Goal: Information Seeking & Learning: Find specific page/section

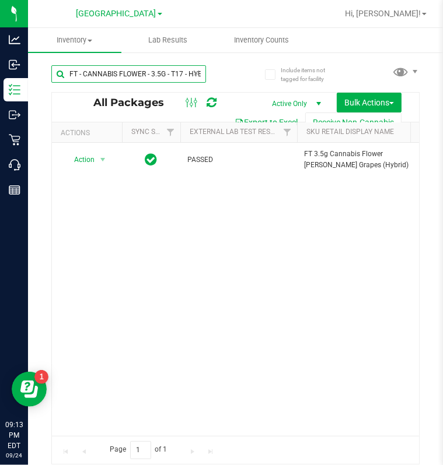
click at [184, 74] on input "FT - CANNABIS FLOWER - 3.5G - T17 - HYB" at bounding box center [128, 73] width 155 height 17
type input "grz"
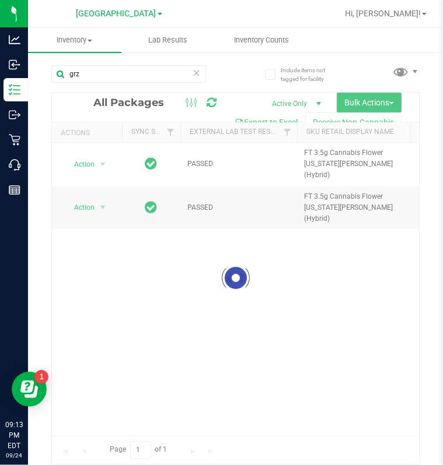
click at [149, 12] on link "[GEOGRAPHIC_DATA]" at bounding box center [119, 13] width 86 height 11
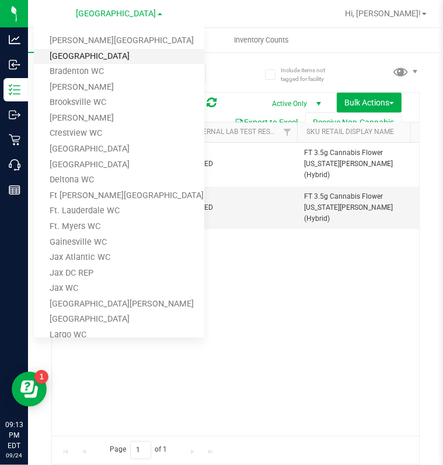
click at [96, 50] on link "[GEOGRAPHIC_DATA]" at bounding box center [119, 57] width 170 height 16
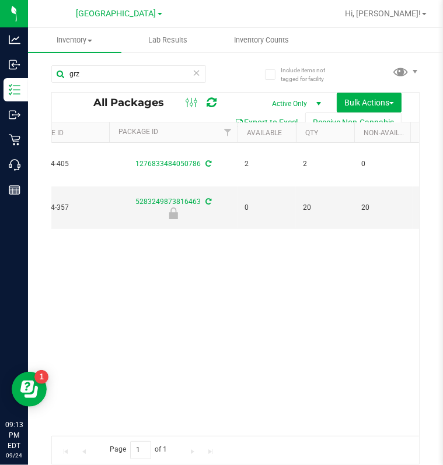
scroll to position [0, 317]
click at [122, 14] on span "[GEOGRAPHIC_DATA]" at bounding box center [116, 14] width 80 height 10
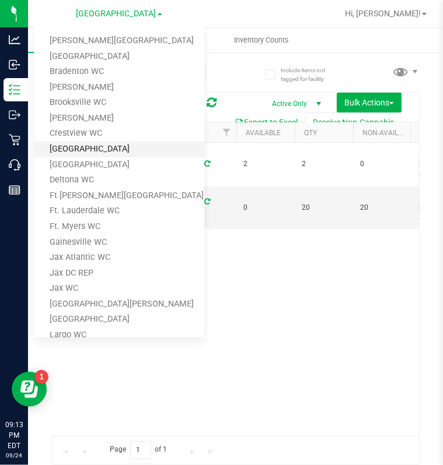
click at [85, 146] on link "[GEOGRAPHIC_DATA]" at bounding box center [119, 150] width 170 height 16
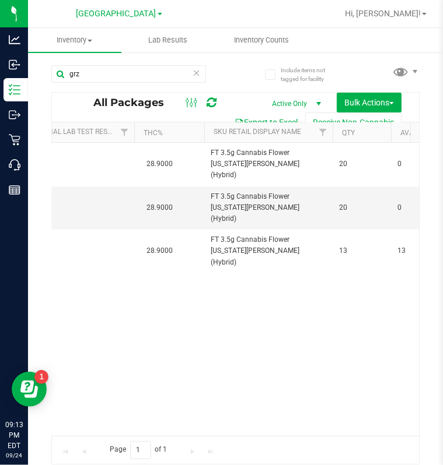
scroll to position [0, 163]
click at [109, 15] on span "[GEOGRAPHIC_DATA]" at bounding box center [116, 14] width 80 height 10
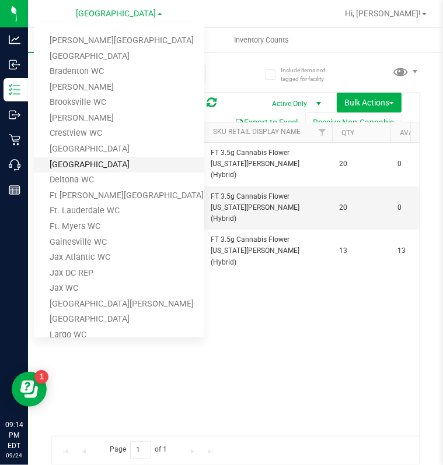
click at [87, 167] on link "[GEOGRAPHIC_DATA]" at bounding box center [119, 165] width 170 height 16
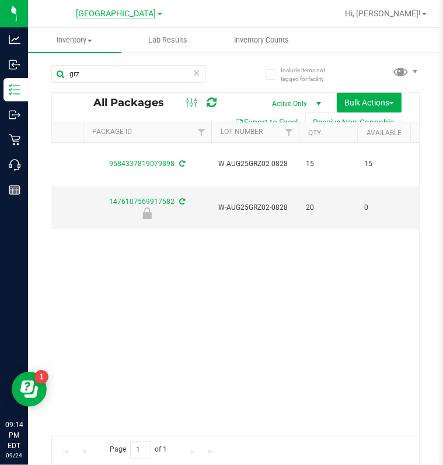
click at [134, 9] on span "[GEOGRAPHIC_DATA]" at bounding box center [116, 14] width 80 height 10
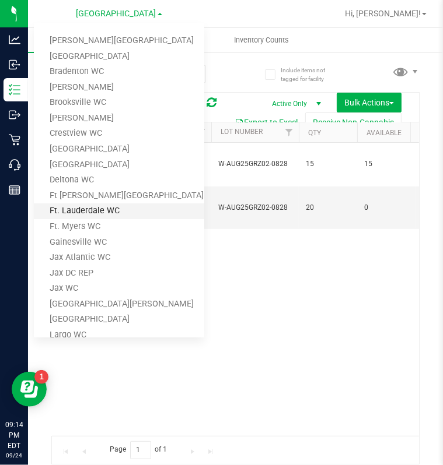
click at [86, 209] on link "Ft. Lauderdale WC" at bounding box center [119, 212] width 170 height 16
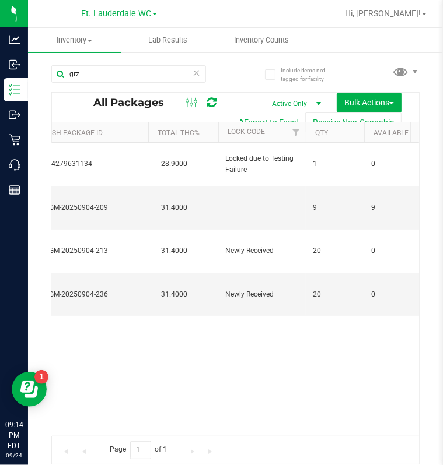
click at [131, 12] on span "Ft. Lauderdale WC" at bounding box center [116, 14] width 70 height 10
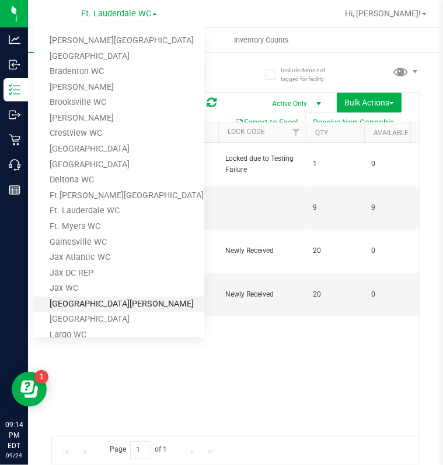
click at [73, 301] on link "[GEOGRAPHIC_DATA][PERSON_NAME]" at bounding box center [119, 305] width 170 height 16
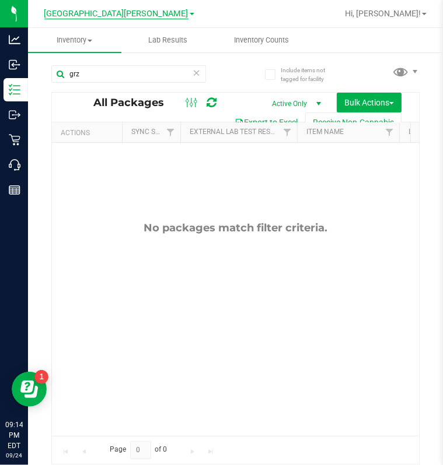
click at [128, 14] on span "[GEOGRAPHIC_DATA][PERSON_NAME]" at bounding box center [116, 14] width 144 height 10
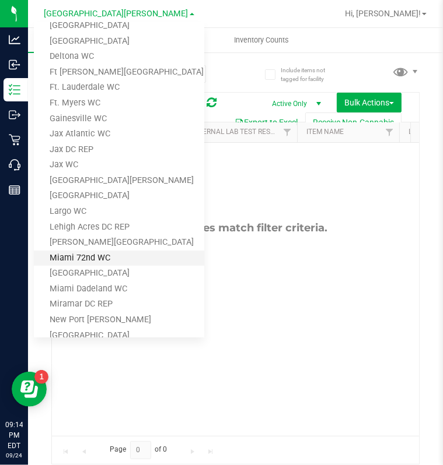
click at [83, 251] on link "Miami 72nd WC" at bounding box center [119, 259] width 170 height 16
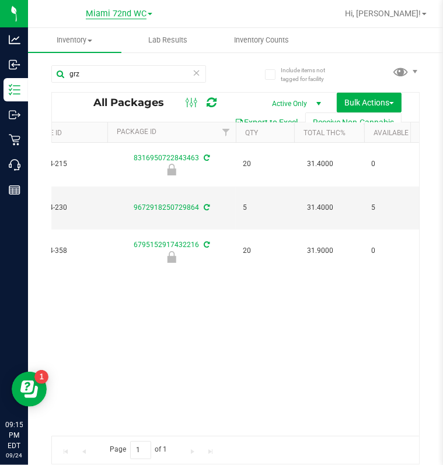
click at [131, 10] on span "Miami 72nd WC" at bounding box center [116, 14] width 61 height 10
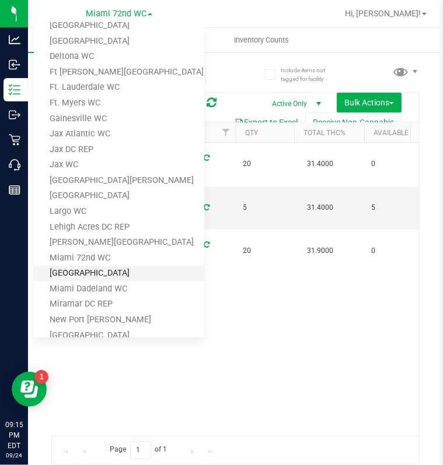
click at [96, 271] on link "[GEOGRAPHIC_DATA]" at bounding box center [119, 274] width 170 height 16
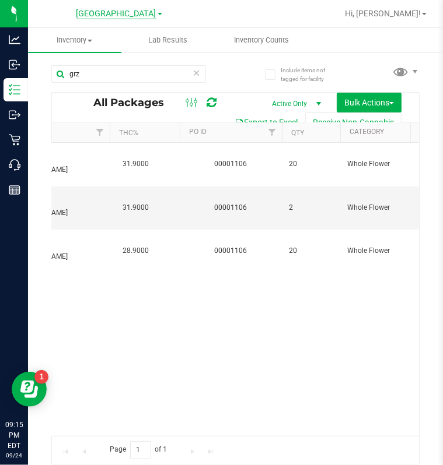
click at [119, 15] on span "[GEOGRAPHIC_DATA]" at bounding box center [116, 14] width 80 height 10
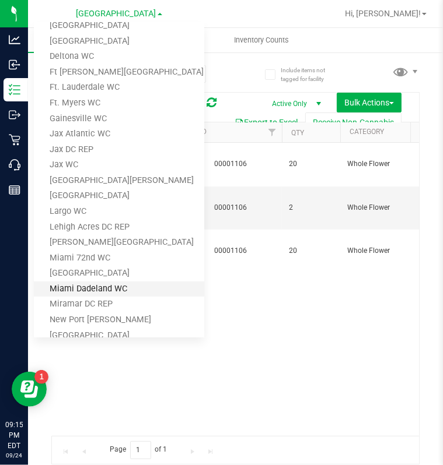
click at [91, 285] on link "Miami Dadeland WC" at bounding box center [119, 290] width 170 height 16
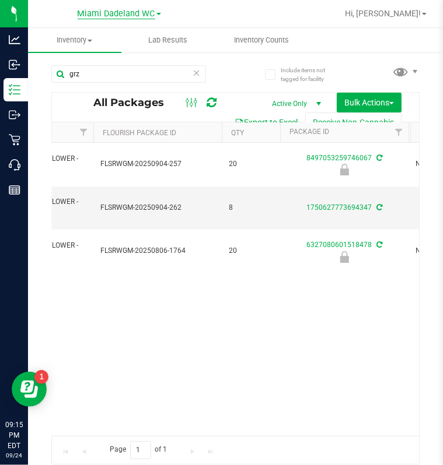
click at [99, 12] on span "Miami Dadeland WC" at bounding box center [117, 14] width 78 height 10
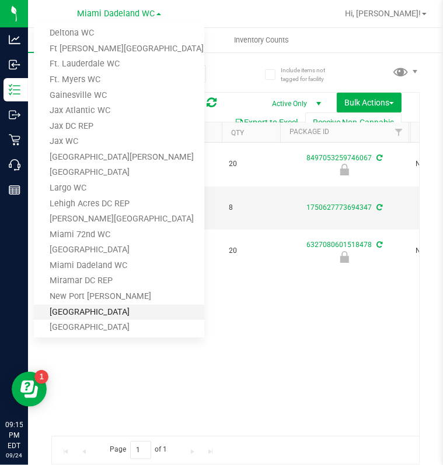
click at [114, 309] on link "[GEOGRAPHIC_DATA]" at bounding box center [119, 313] width 170 height 16
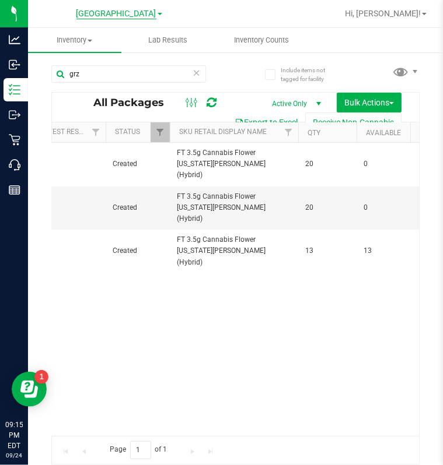
click at [104, 12] on span "[GEOGRAPHIC_DATA]" at bounding box center [116, 14] width 80 height 10
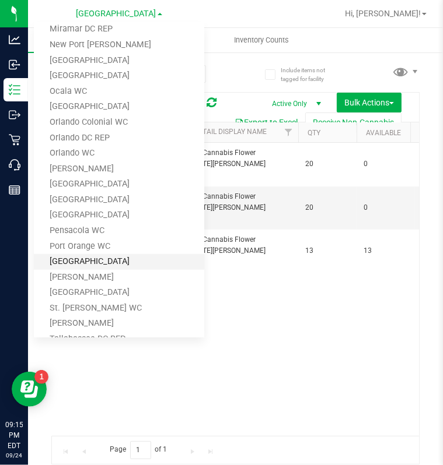
click at [80, 261] on link "[GEOGRAPHIC_DATA]" at bounding box center [119, 262] width 170 height 16
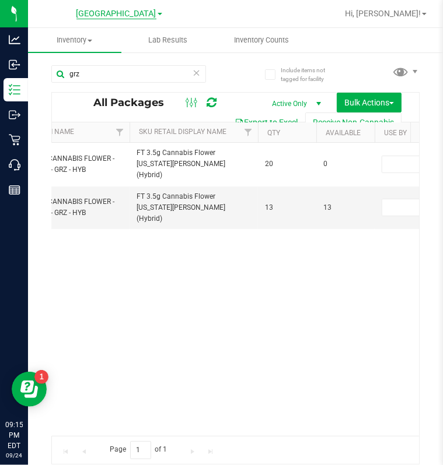
click at [124, 12] on span "[GEOGRAPHIC_DATA]" at bounding box center [116, 14] width 80 height 10
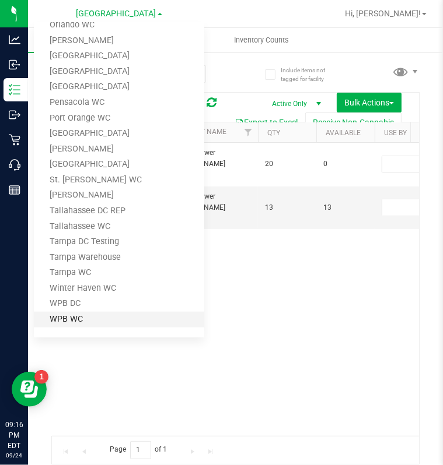
click at [65, 317] on link "WPB WC" at bounding box center [119, 320] width 170 height 16
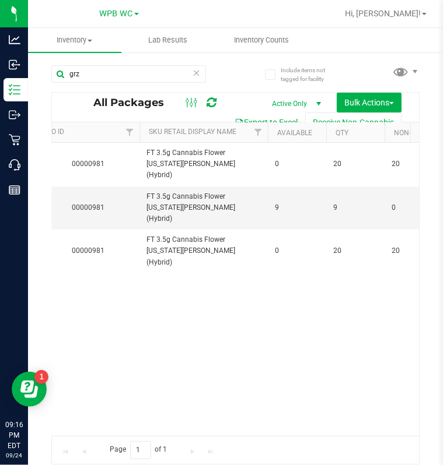
click at [196, 71] on icon at bounding box center [196, 72] width 8 height 14
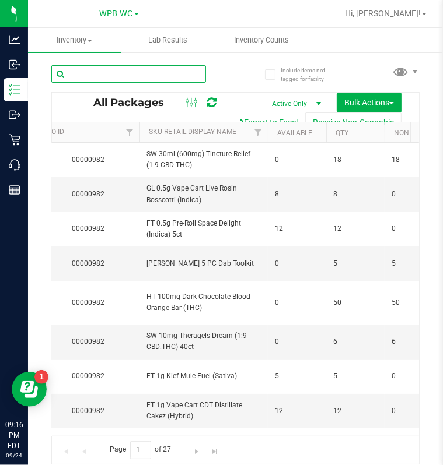
click at [125, 75] on input "text" at bounding box center [128, 73] width 155 height 17
type input "t17"
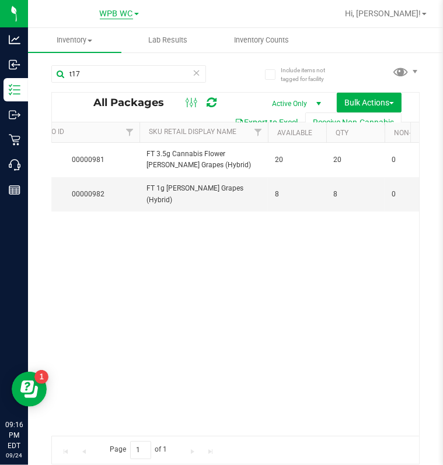
click at [120, 17] on span "WPB WC" at bounding box center [116, 14] width 33 height 10
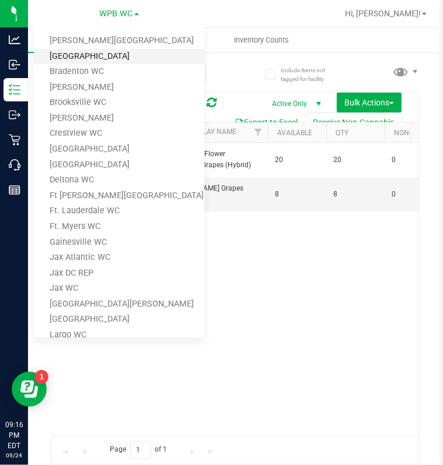
click at [89, 50] on link "[GEOGRAPHIC_DATA]" at bounding box center [119, 57] width 170 height 16
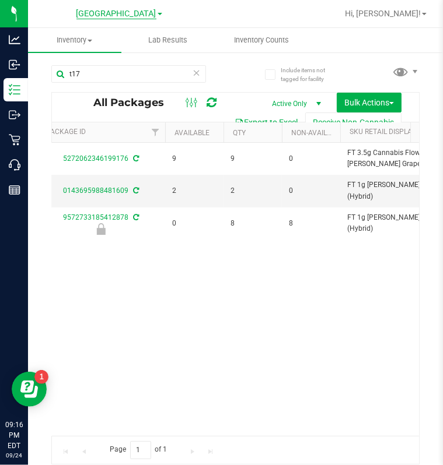
click at [125, 9] on span "[GEOGRAPHIC_DATA]" at bounding box center [116, 14] width 80 height 10
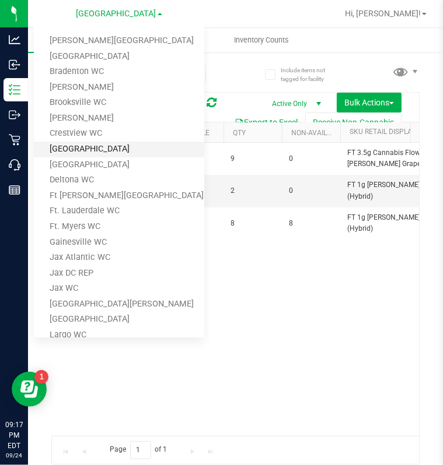
click at [80, 150] on link "[GEOGRAPHIC_DATA]" at bounding box center [119, 150] width 170 height 16
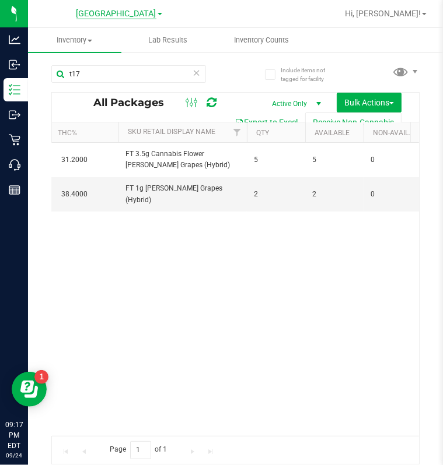
click at [122, 12] on span "[GEOGRAPHIC_DATA]" at bounding box center [116, 14] width 80 height 10
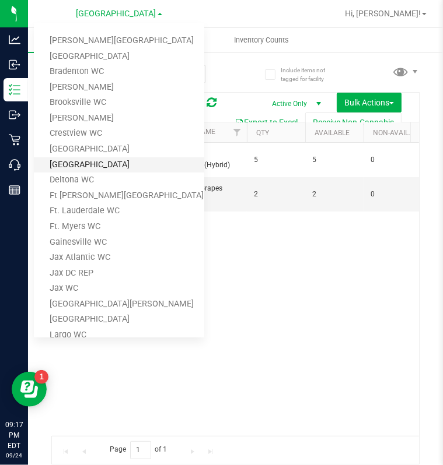
click at [85, 163] on link "[GEOGRAPHIC_DATA]" at bounding box center [119, 165] width 170 height 16
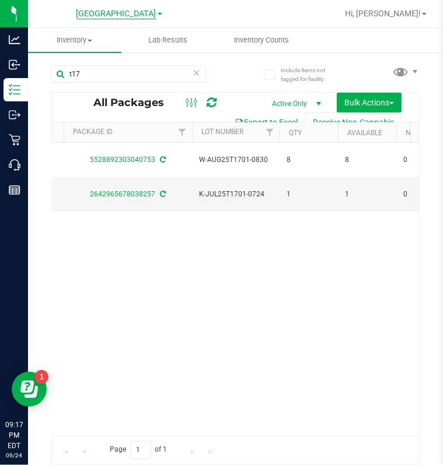
click at [123, 13] on span "[GEOGRAPHIC_DATA]" at bounding box center [116, 14] width 80 height 10
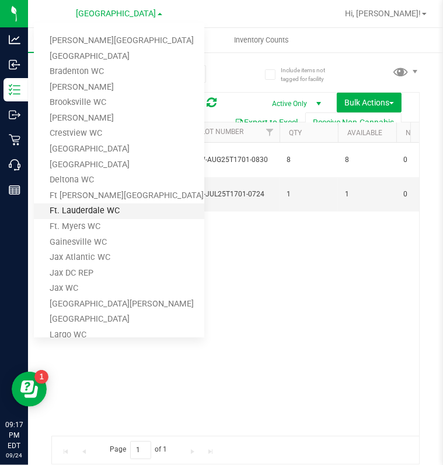
click at [91, 209] on link "Ft. Lauderdale WC" at bounding box center [119, 212] width 170 height 16
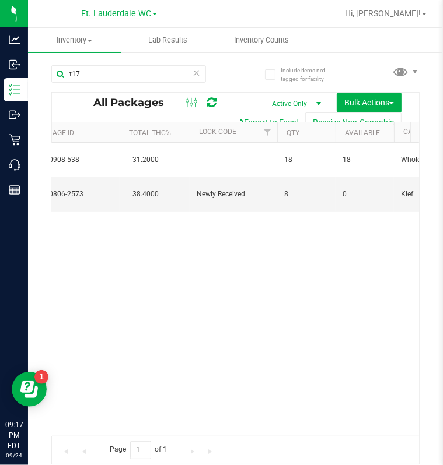
click at [133, 13] on span "Ft. Lauderdale WC" at bounding box center [116, 14] width 70 height 10
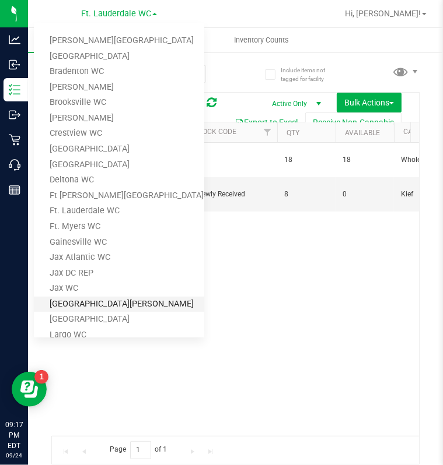
click at [82, 299] on link "[GEOGRAPHIC_DATA][PERSON_NAME]" at bounding box center [119, 305] width 170 height 16
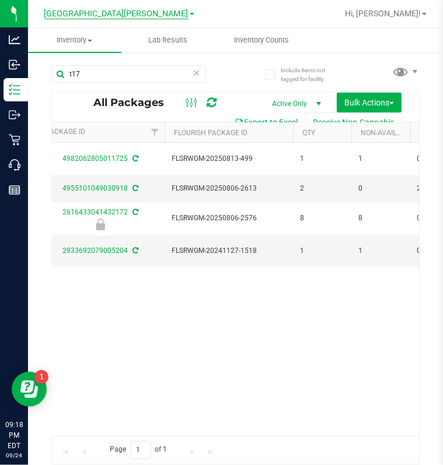
click at [126, 9] on span "[GEOGRAPHIC_DATA][PERSON_NAME]" at bounding box center [116, 14] width 144 height 10
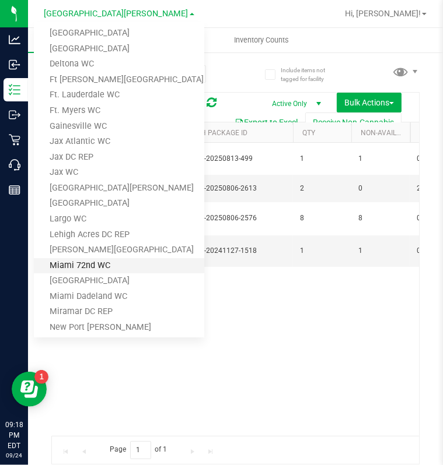
click at [89, 258] on link "Miami 72nd WC" at bounding box center [119, 266] width 170 height 16
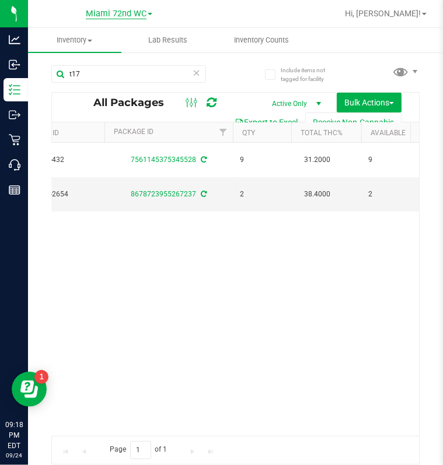
click at [119, 10] on span "Miami 72nd WC" at bounding box center [116, 14] width 61 height 10
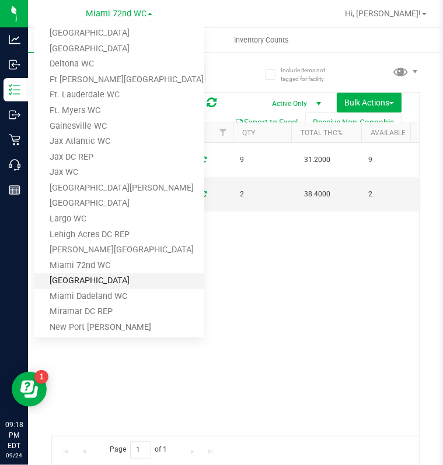
click at [83, 281] on link "[GEOGRAPHIC_DATA]" at bounding box center [119, 282] width 170 height 16
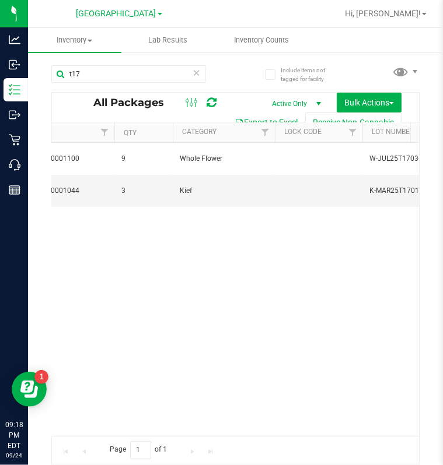
click at [134, 8] on link "[GEOGRAPHIC_DATA]" at bounding box center [119, 13] width 86 height 11
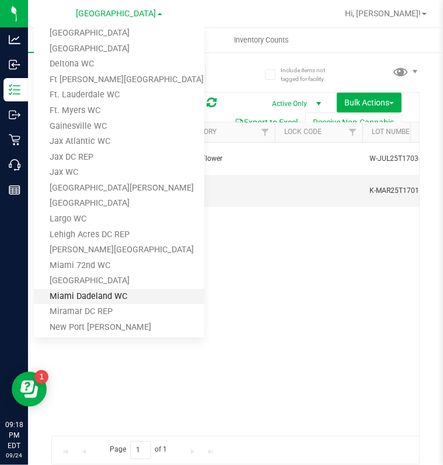
click at [90, 295] on link "Miami Dadeland WC" at bounding box center [119, 297] width 170 height 16
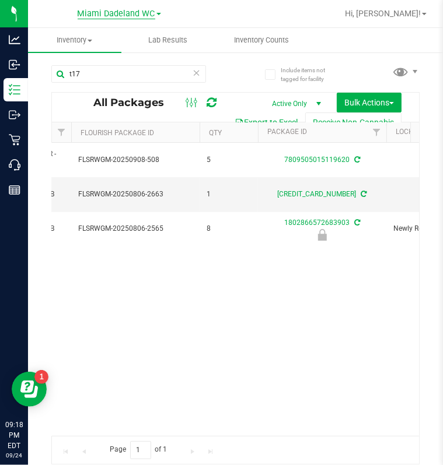
click at [142, 12] on span "Miami Dadeland WC" at bounding box center [117, 14] width 78 height 10
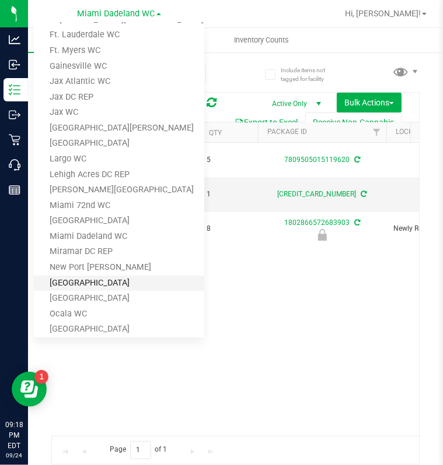
click at [98, 281] on link "[GEOGRAPHIC_DATA]" at bounding box center [119, 284] width 170 height 16
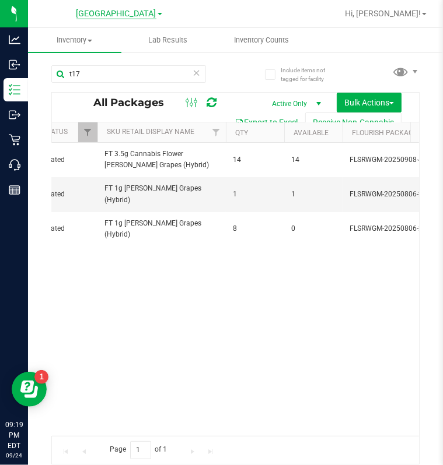
click at [117, 17] on span "[GEOGRAPHIC_DATA]" at bounding box center [116, 14] width 80 height 10
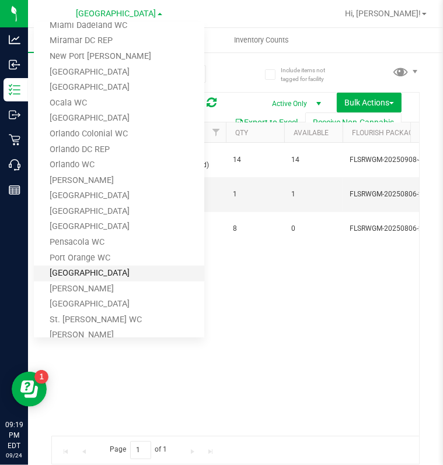
click at [91, 271] on link "[GEOGRAPHIC_DATA]" at bounding box center [119, 274] width 170 height 16
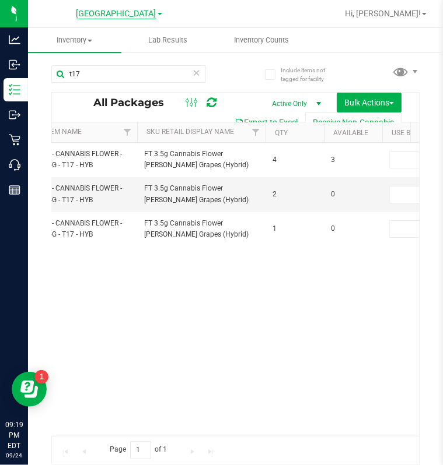
click at [108, 10] on span "[GEOGRAPHIC_DATA]" at bounding box center [116, 14] width 80 height 10
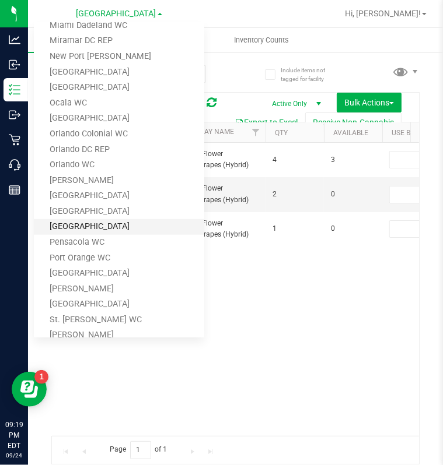
scroll to position [527, 0]
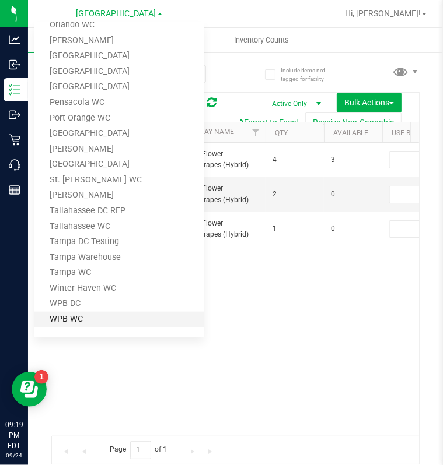
click at [80, 316] on link "WPB WC" at bounding box center [119, 320] width 170 height 16
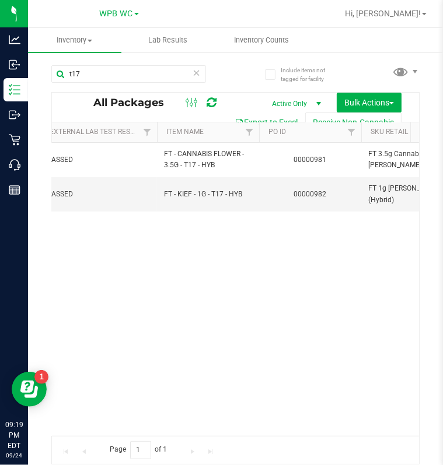
scroll to position [0, 153]
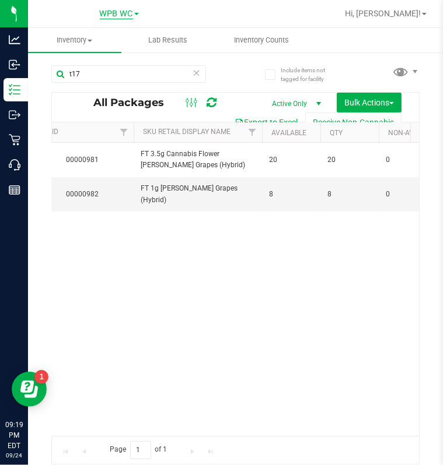
click at [116, 12] on span "WPB WC" at bounding box center [116, 14] width 33 height 10
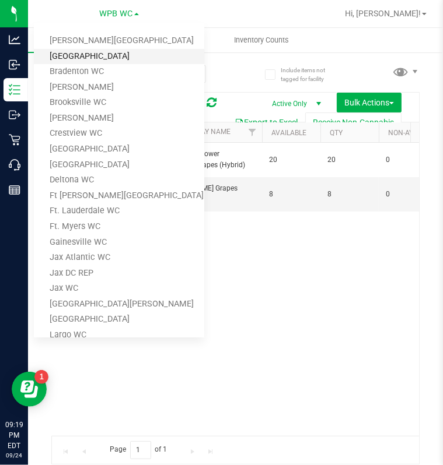
click at [92, 54] on link "[GEOGRAPHIC_DATA]" at bounding box center [119, 57] width 170 height 16
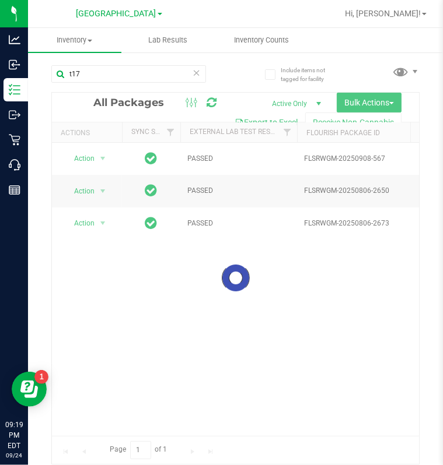
click at [199, 76] on icon at bounding box center [196, 72] width 8 height 14
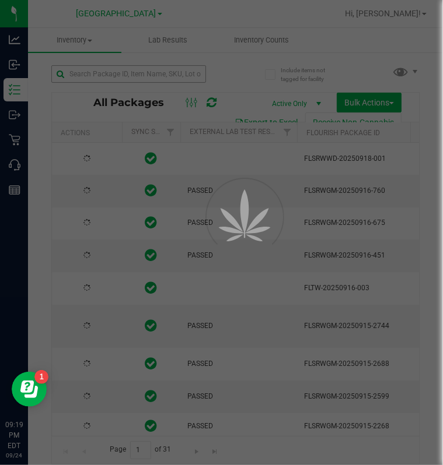
click at [171, 76] on div at bounding box center [221, 232] width 443 height 465
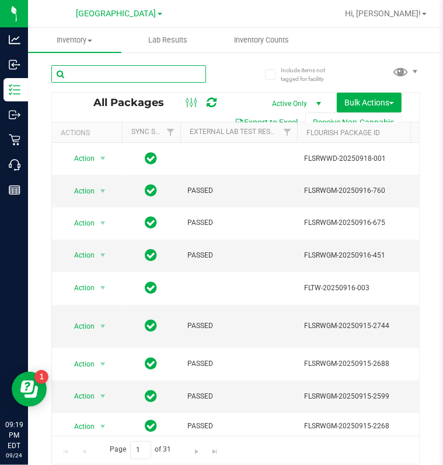
click at [171, 76] on input "text" at bounding box center [128, 73] width 155 height 17
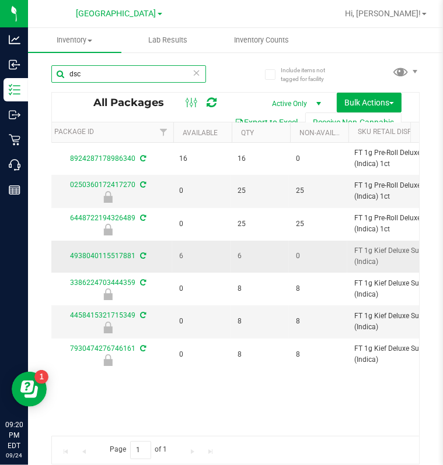
scroll to position [0, 381]
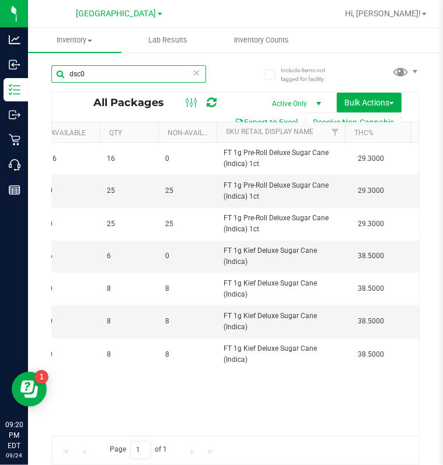
type input "dsc0"
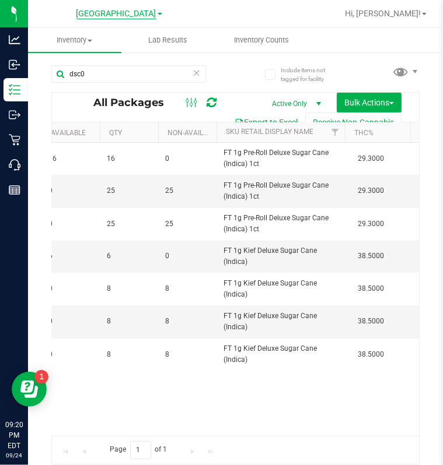
click at [132, 18] on span "[GEOGRAPHIC_DATA]" at bounding box center [116, 14] width 80 height 10
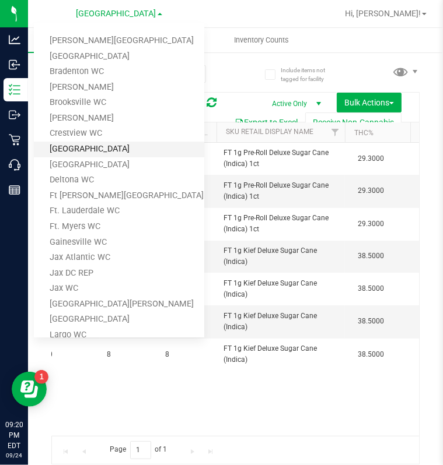
click at [95, 144] on link "[GEOGRAPHIC_DATA]" at bounding box center [119, 150] width 170 height 16
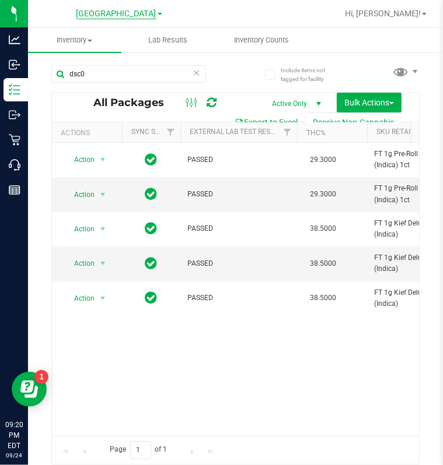
click at [139, 15] on span "[GEOGRAPHIC_DATA]" at bounding box center [116, 14] width 80 height 10
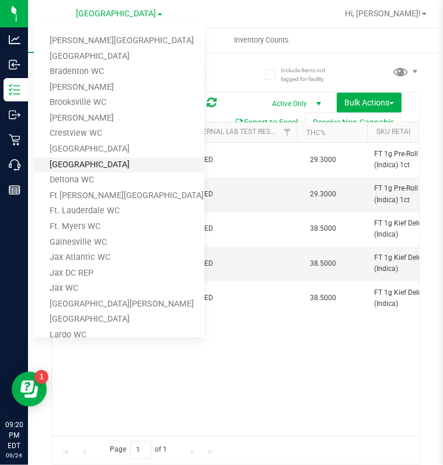
click at [89, 164] on link "[GEOGRAPHIC_DATA]" at bounding box center [119, 165] width 170 height 16
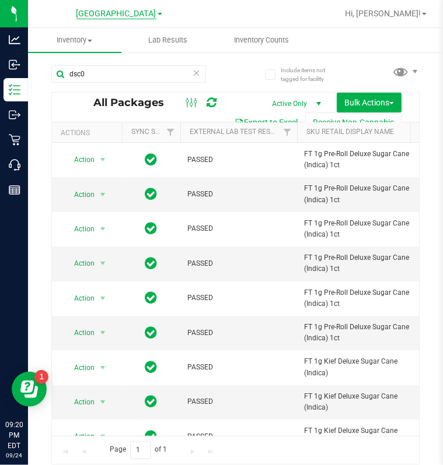
click at [138, 9] on span "[GEOGRAPHIC_DATA]" at bounding box center [116, 14] width 80 height 10
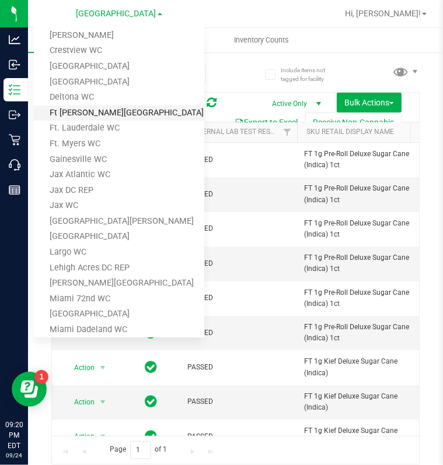
scroll to position [83, 0]
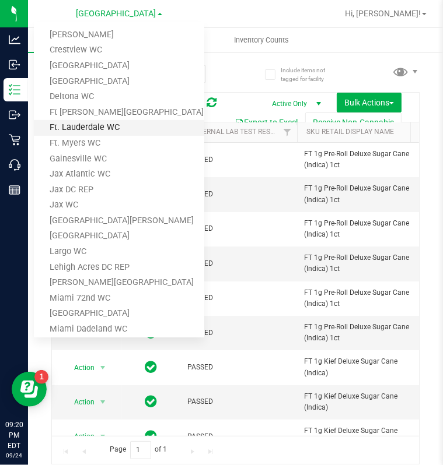
click at [96, 128] on link "Ft. Lauderdale WC" at bounding box center [119, 128] width 170 height 16
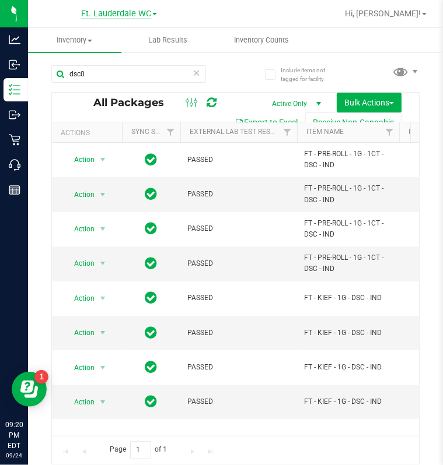
click at [142, 11] on span "Ft. Lauderdale WC" at bounding box center [116, 14] width 70 height 10
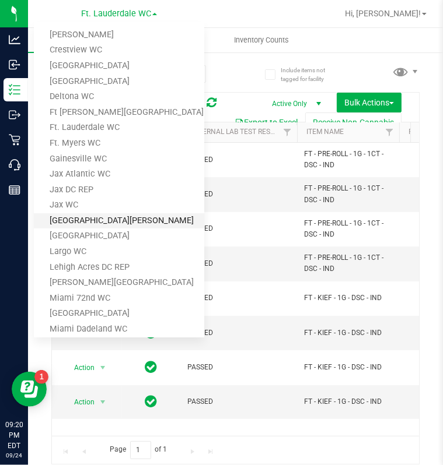
click at [77, 215] on link "[GEOGRAPHIC_DATA][PERSON_NAME]" at bounding box center [119, 221] width 170 height 16
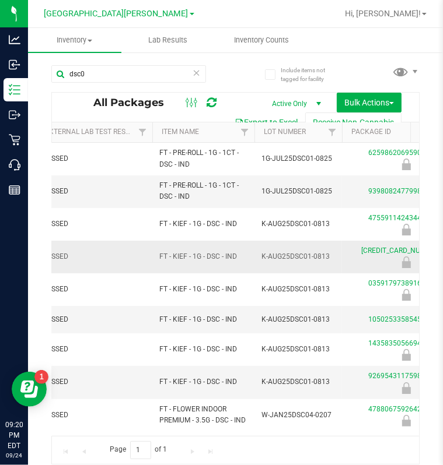
scroll to position [0, 311]
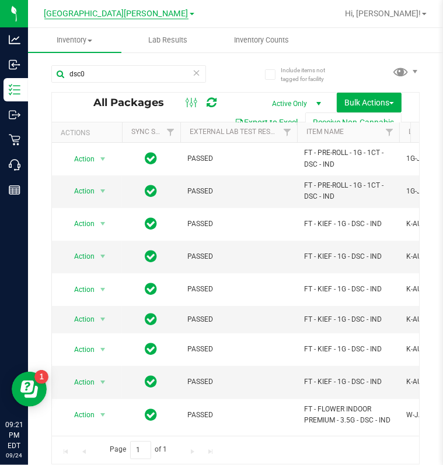
click at [134, 15] on span "[GEOGRAPHIC_DATA][PERSON_NAME]" at bounding box center [116, 14] width 144 height 10
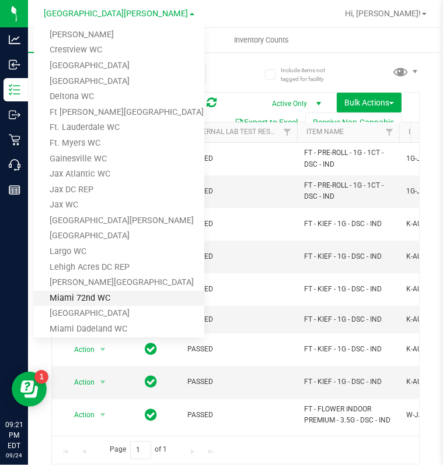
click at [89, 292] on link "Miami 72nd WC" at bounding box center [119, 299] width 170 height 16
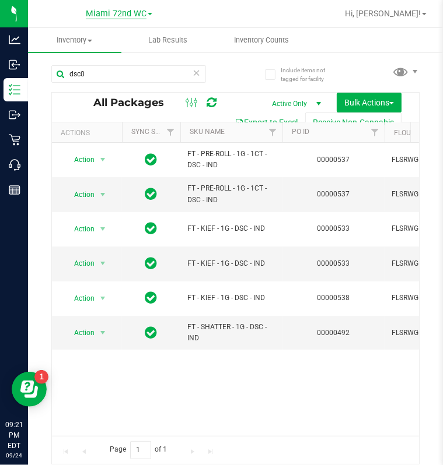
click at [131, 13] on span "Miami 72nd WC" at bounding box center [116, 14] width 61 height 10
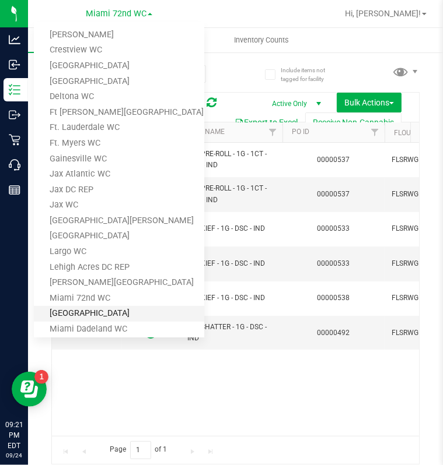
click at [86, 309] on link "[GEOGRAPHIC_DATA]" at bounding box center [119, 314] width 170 height 16
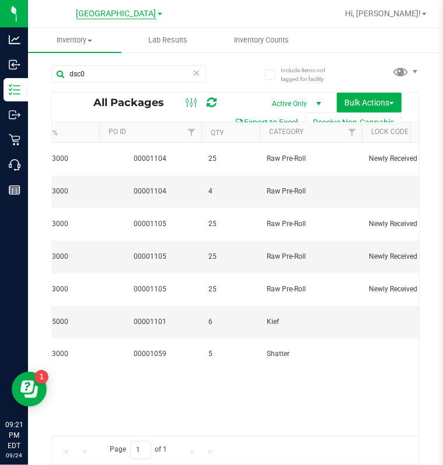
click at [130, 13] on span "[GEOGRAPHIC_DATA]" at bounding box center [116, 14] width 80 height 10
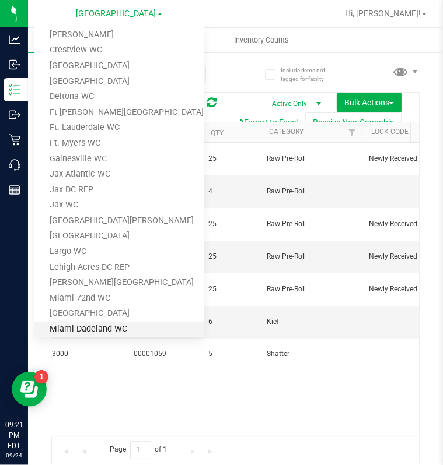
click at [100, 327] on link "Miami Dadeland WC" at bounding box center [119, 330] width 170 height 16
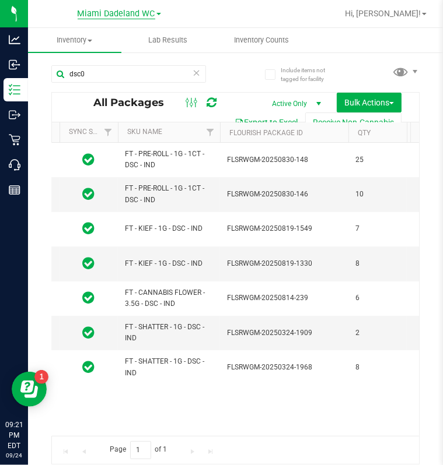
click at [143, 17] on span "Miami Dadeland WC" at bounding box center [117, 14] width 78 height 10
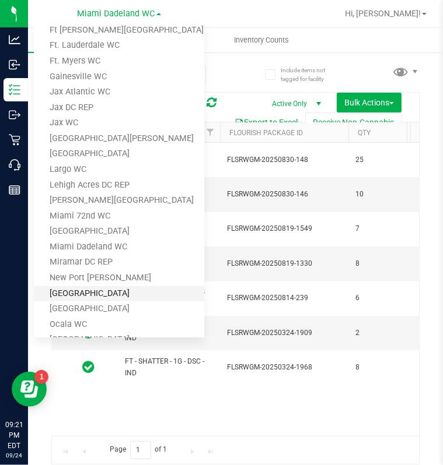
click at [109, 289] on link "[GEOGRAPHIC_DATA]" at bounding box center [119, 294] width 170 height 16
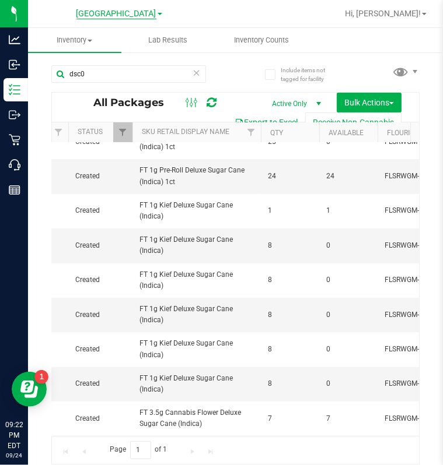
click at [136, 17] on span "[GEOGRAPHIC_DATA]" at bounding box center [116, 14] width 80 height 10
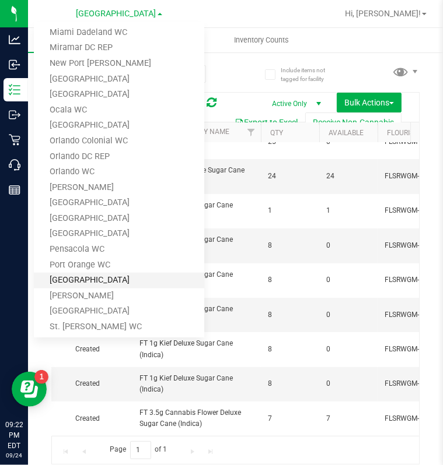
click at [93, 275] on link "[GEOGRAPHIC_DATA]" at bounding box center [119, 281] width 170 height 16
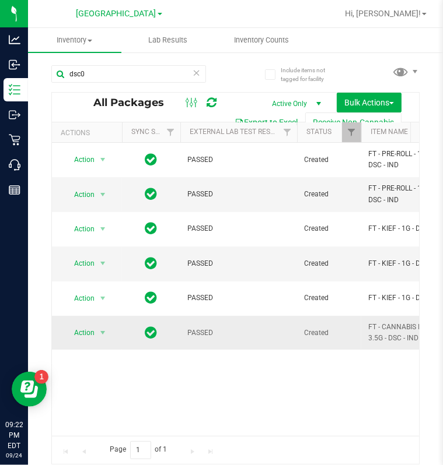
scroll to position [0, 194]
click at [127, 12] on span "[GEOGRAPHIC_DATA]" at bounding box center [116, 14] width 80 height 10
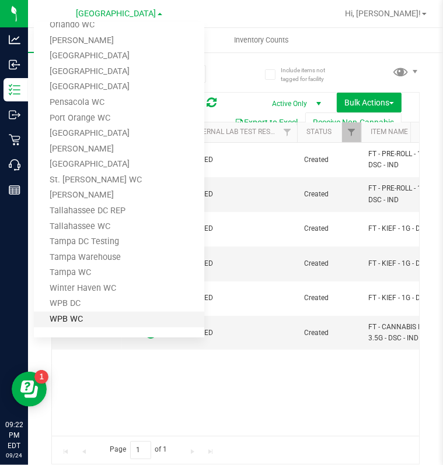
click at [75, 322] on link "WPB WC" at bounding box center [119, 320] width 170 height 16
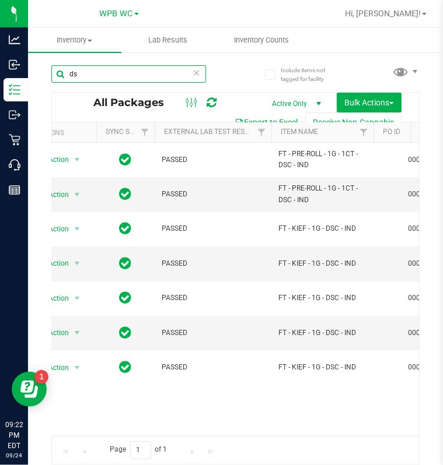
type input "d"
type input "pbs"
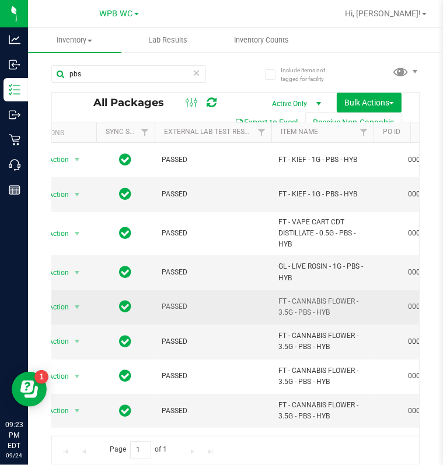
drag, startPoint x: 327, startPoint y: 311, endPoint x: 278, endPoint y: 306, distance: 49.9
click at [278, 306] on span "FT - CANNABIS FLOWER - 3.5G - PBS - HYB" at bounding box center [322, 307] width 88 height 22
drag, startPoint x: 278, startPoint y: 306, endPoint x: 334, endPoint y: 313, distance: 56.4
click at [334, 313] on span "FT - CANNABIS FLOWER - 3.5G - PBS - HYB" at bounding box center [322, 307] width 88 height 22
click at [331, 308] on span "FT - CANNABIS FLOWER - 3.5G - PBS - HYB" at bounding box center [322, 307] width 88 height 22
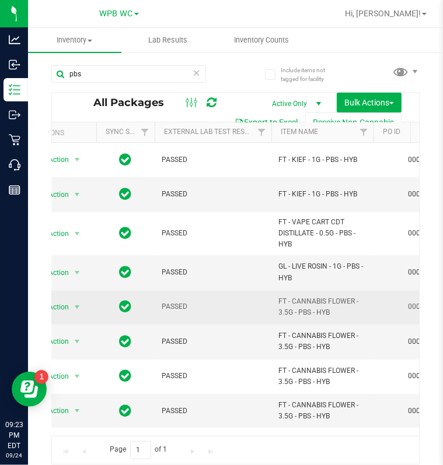
click at [275, 302] on td "FT - CANNABIS FLOWER - 3.5G - PBS - HYB" at bounding box center [322, 307] width 102 height 34
copy span "FT - CANNABIS FLOWER - 3.5G - PBS - HYB"
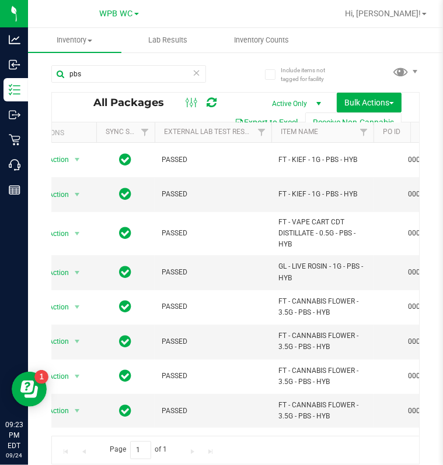
click at [195, 72] on icon at bounding box center [196, 72] width 8 height 14
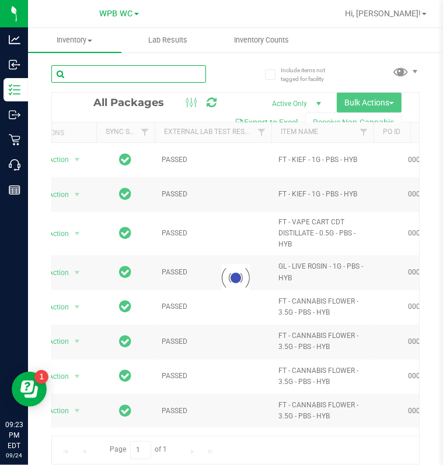
click at [150, 73] on input "text" at bounding box center [128, 73] width 155 height 17
paste input "FT - CANNABIS FLOWER - 3.5G - PBS - HYB"
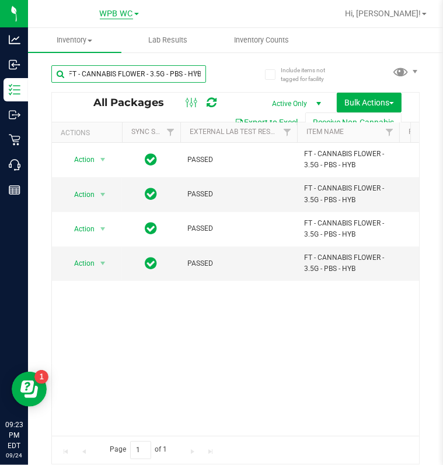
type input "FT - CANNABIS FLOWER - 3.5G - PBS - HYB"
click at [128, 12] on span "WPB WC" at bounding box center [116, 14] width 33 height 10
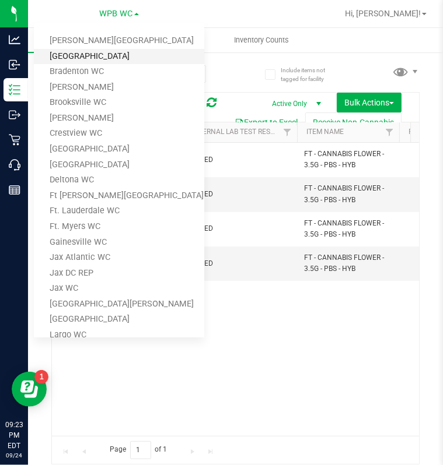
click at [98, 55] on link "[GEOGRAPHIC_DATA]" at bounding box center [119, 57] width 170 height 16
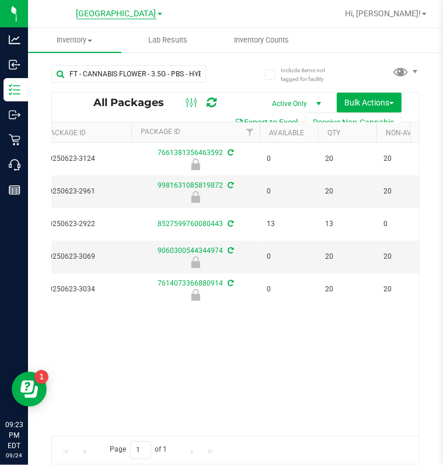
click at [117, 12] on span "[GEOGRAPHIC_DATA]" at bounding box center [116, 14] width 80 height 10
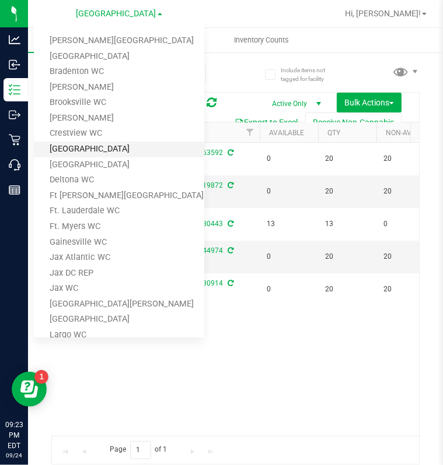
click at [93, 148] on link "[GEOGRAPHIC_DATA]" at bounding box center [119, 150] width 170 height 16
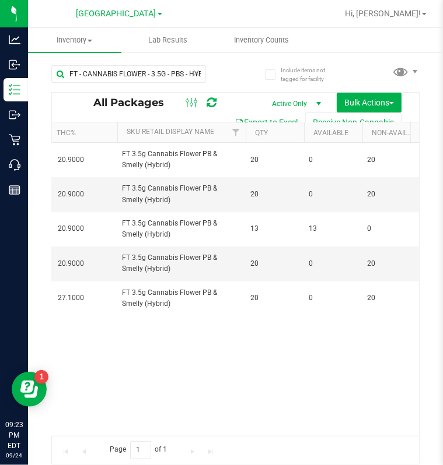
scroll to position [0, 252]
click at [141, 12] on span "[GEOGRAPHIC_DATA]" at bounding box center [116, 14] width 80 height 10
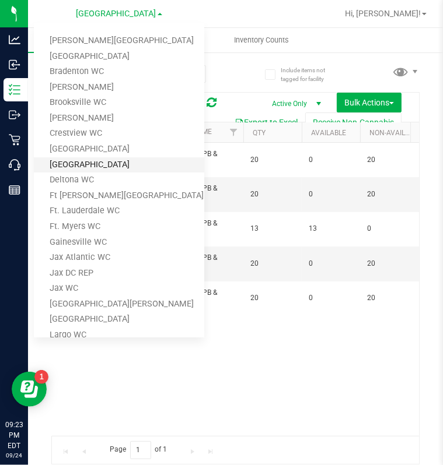
click at [92, 164] on link "[GEOGRAPHIC_DATA]" at bounding box center [119, 165] width 170 height 16
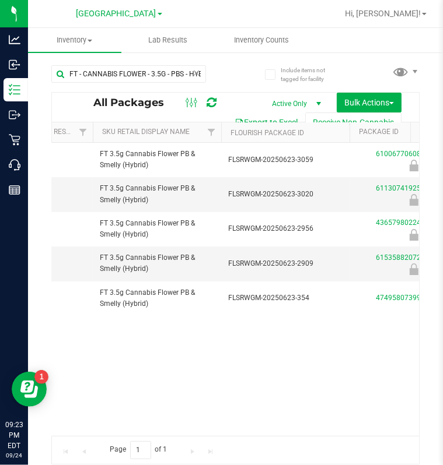
scroll to position [0, 210]
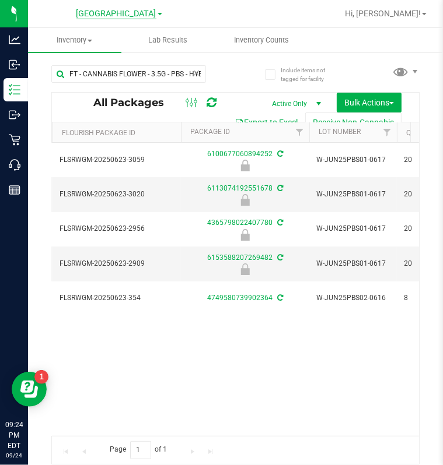
click at [110, 15] on span "[GEOGRAPHIC_DATA]" at bounding box center [116, 14] width 80 height 10
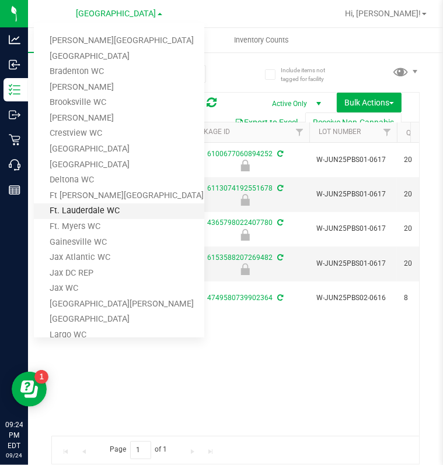
click at [91, 208] on link "Ft. Lauderdale WC" at bounding box center [119, 212] width 170 height 16
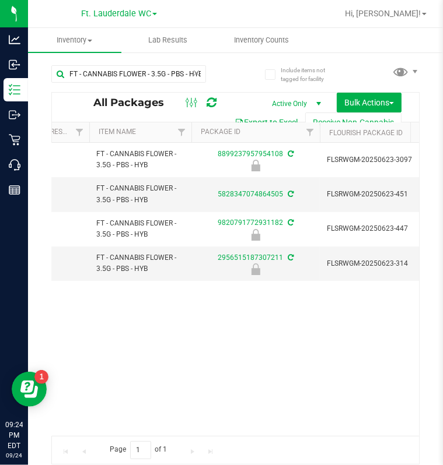
scroll to position [0, 250]
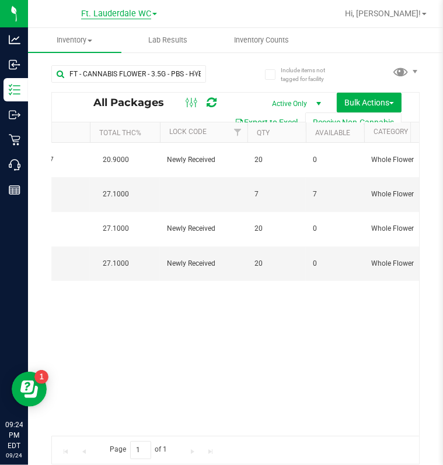
click at [130, 13] on span "Ft. Lauderdale WC" at bounding box center [116, 14] width 70 height 10
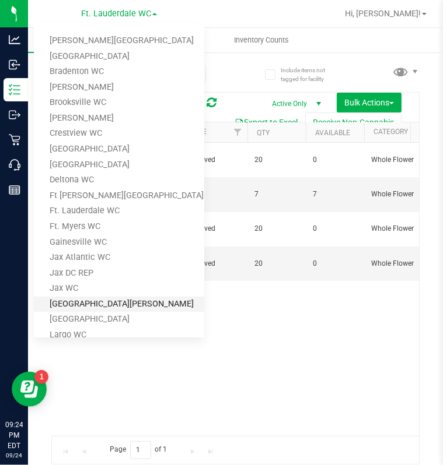
click at [70, 299] on link "[GEOGRAPHIC_DATA][PERSON_NAME]" at bounding box center [119, 305] width 170 height 16
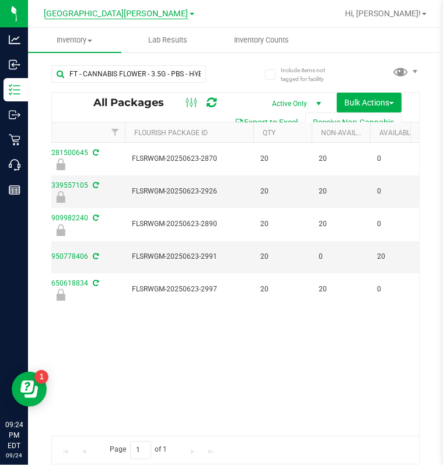
click at [132, 16] on span "[GEOGRAPHIC_DATA][PERSON_NAME]" at bounding box center [116, 14] width 144 height 10
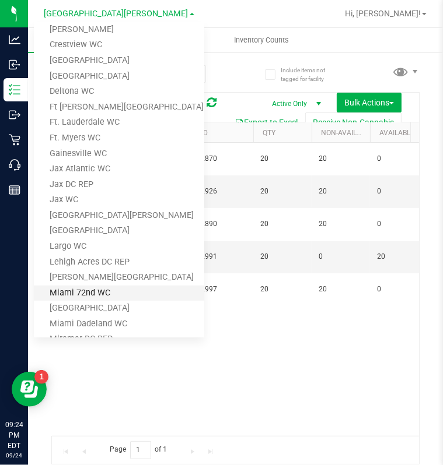
click at [103, 293] on link "Miami 72nd WC" at bounding box center [119, 294] width 170 height 16
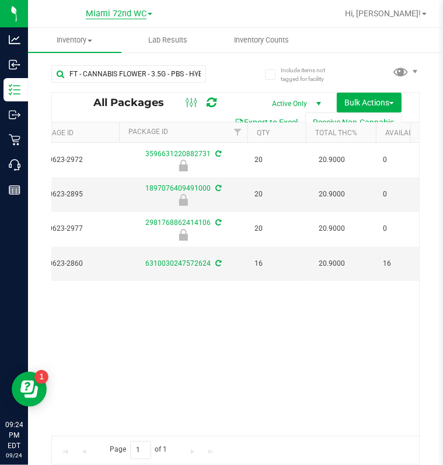
click at [131, 17] on span "Miami 72nd WC" at bounding box center [116, 14] width 61 height 10
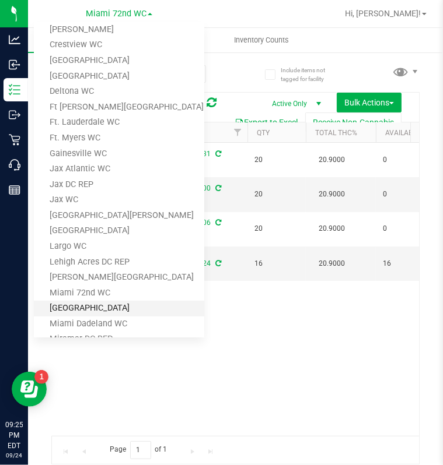
click at [96, 302] on link "[GEOGRAPHIC_DATA]" at bounding box center [119, 309] width 170 height 16
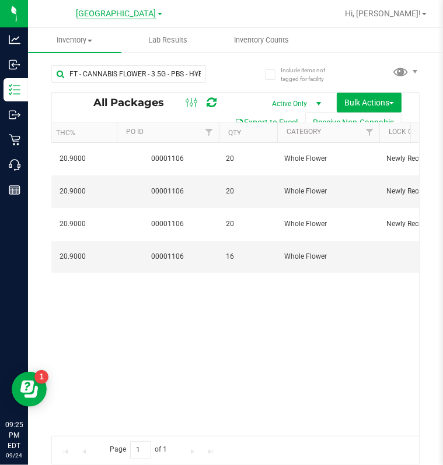
click at [125, 13] on span "[GEOGRAPHIC_DATA]" at bounding box center [116, 14] width 80 height 10
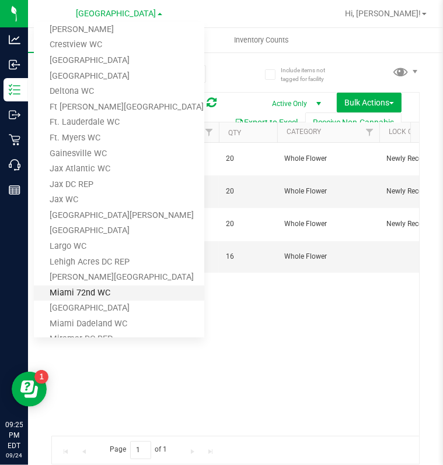
click at [92, 292] on link "Miami 72nd WC" at bounding box center [119, 294] width 170 height 16
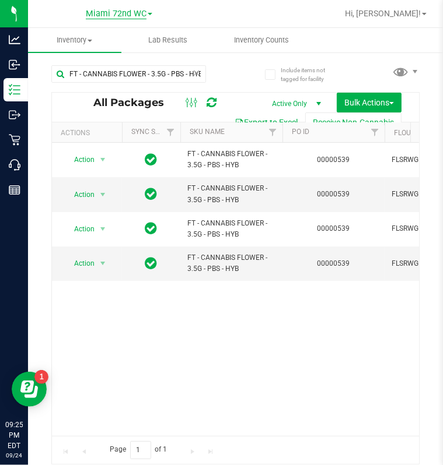
click at [141, 11] on span "Miami 72nd WC" at bounding box center [116, 14] width 61 height 10
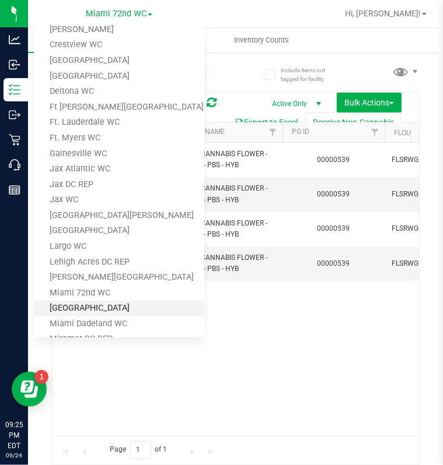
click at [95, 304] on link "[GEOGRAPHIC_DATA]" at bounding box center [119, 309] width 170 height 16
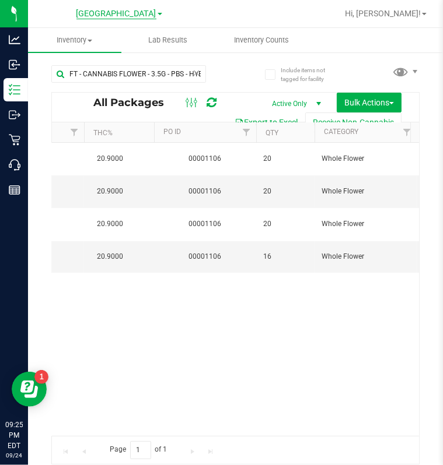
click at [135, 11] on span "[GEOGRAPHIC_DATA]" at bounding box center [116, 14] width 80 height 10
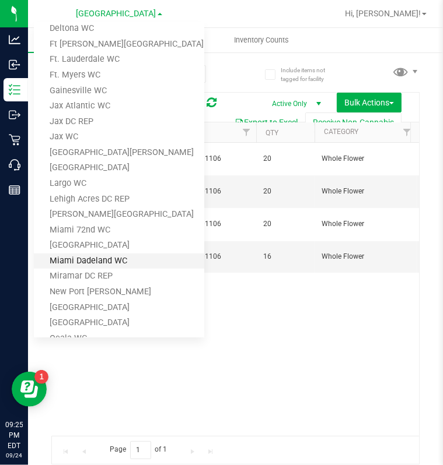
click at [104, 261] on link "Miami Dadeland WC" at bounding box center [119, 262] width 170 height 16
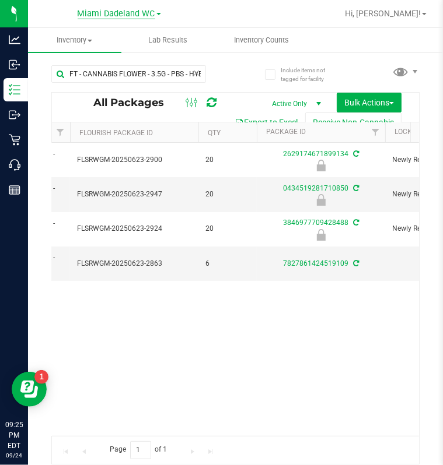
click at [139, 15] on span "Miami Dadeland WC" at bounding box center [117, 14] width 78 height 10
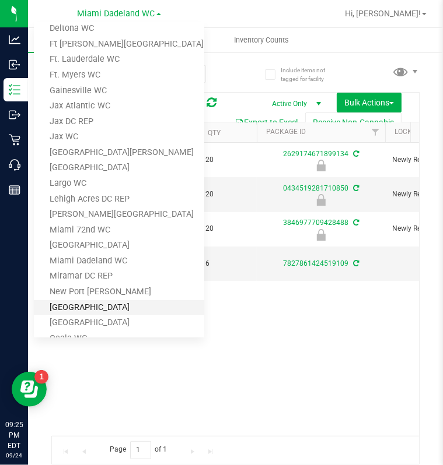
click at [107, 304] on link "[GEOGRAPHIC_DATA]" at bounding box center [119, 308] width 170 height 16
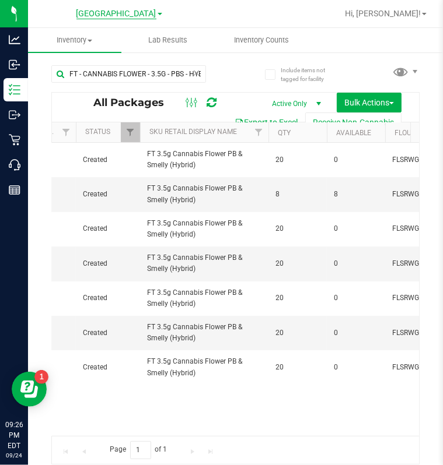
click at [135, 17] on span "[GEOGRAPHIC_DATA]" at bounding box center [116, 14] width 80 height 10
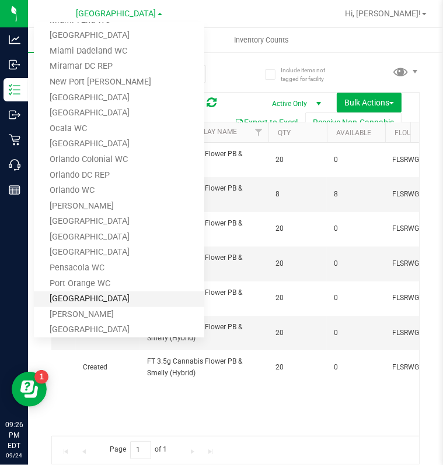
click at [91, 297] on link "[GEOGRAPHIC_DATA]" at bounding box center [119, 300] width 170 height 16
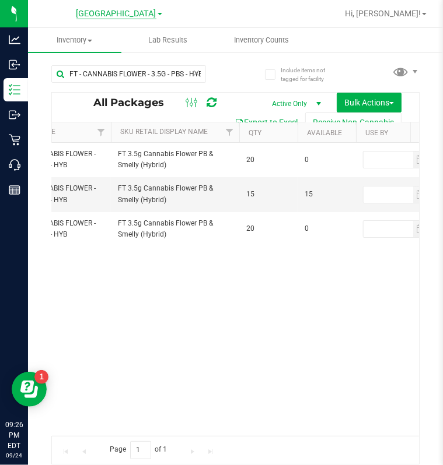
click at [125, 16] on span "[GEOGRAPHIC_DATA]" at bounding box center [116, 14] width 80 height 10
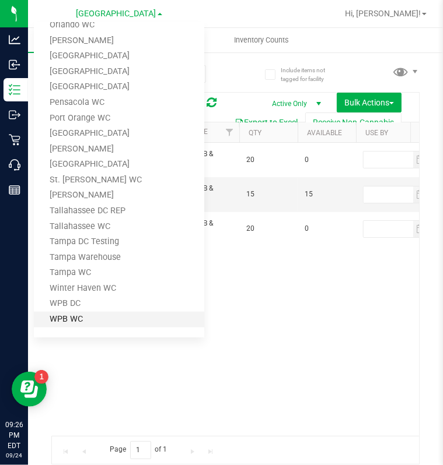
click at [88, 318] on link "WPB WC" at bounding box center [119, 320] width 170 height 16
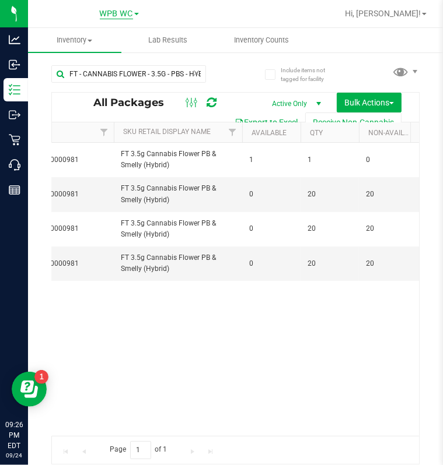
click at [121, 14] on span "WPB WC" at bounding box center [116, 14] width 33 height 10
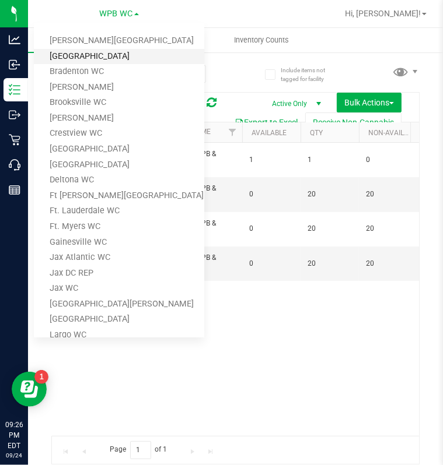
click at [85, 52] on link "[GEOGRAPHIC_DATA]" at bounding box center [119, 57] width 170 height 16
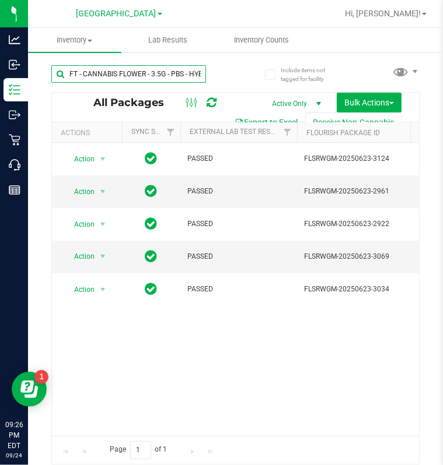
click at [175, 72] on input "FT - CANNABIS FLOWER - 3.5G - PBS - HYB" at bounding box center [128, 73] width 155 height 17
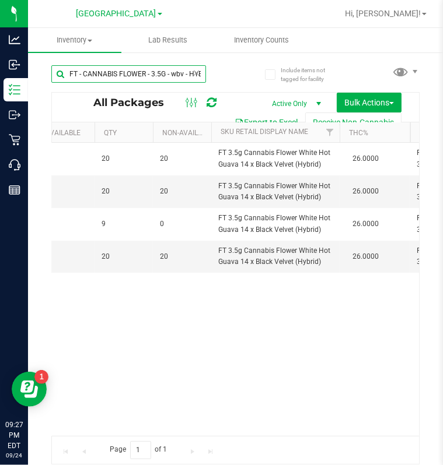
type input "FT - CANNABIS FLOWER - 3.5G - wbv - HYB"
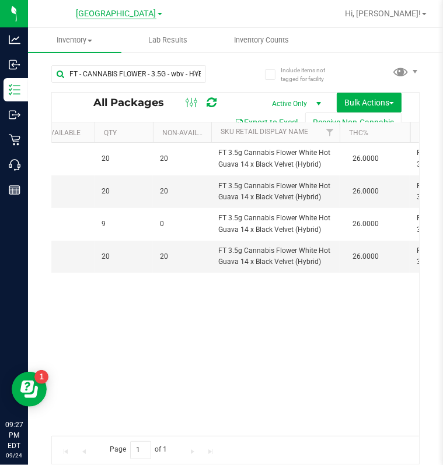
click at [147, 15] on span "[GEOGRAPHIC_DATA]" at bounding box center [116, 14] width 80 height 10
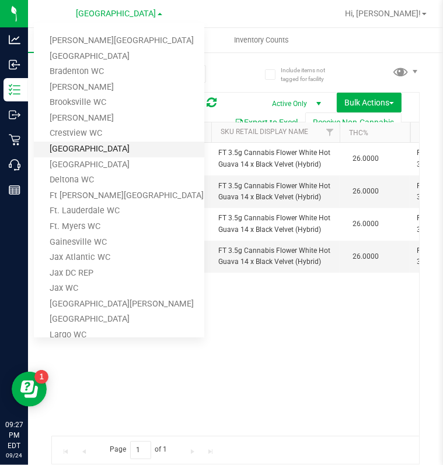
click at [83, 147] on link "[GEOGRAPHIC_DATA]" at bounding box center [119, 150] width 170 height 16
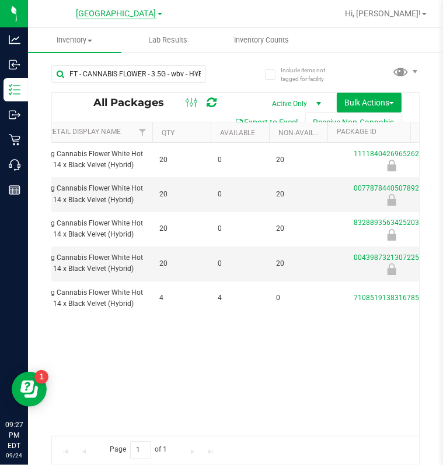
click at [113, 12] on span "[GEOGRAPHIC_DATA]" at bounding box center [116, 14] width 80 height 10
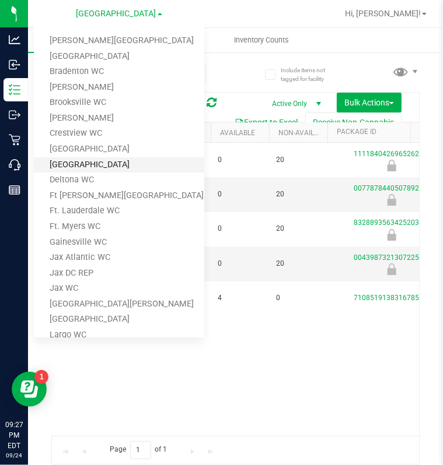
click at [89, 163] on link "[GEOGRAPHIC_DATA]" at bounding box center [119, 165] width 170 height 16
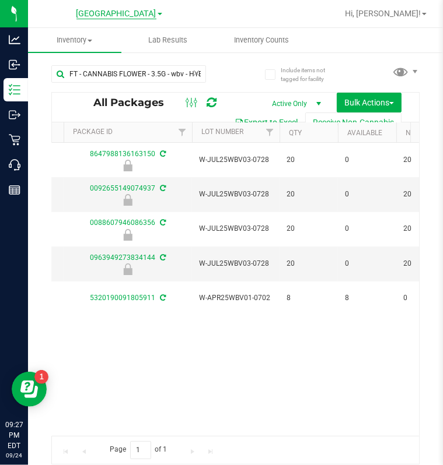
click at [134, 9] on span "[GEOGRAPHIC_DATA]" at bounding box center [116, 14] width 80 height 10
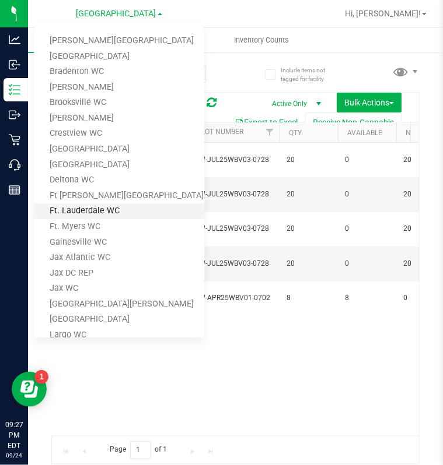
click at [99, 208] on link "Ft. Lauderdale WC" at bounding box center [119, 212] width 170 height 16
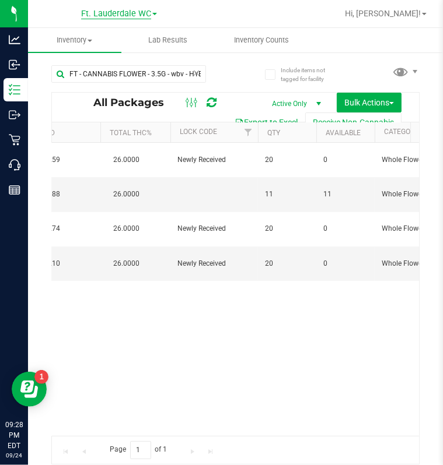
click at [138, 19] on span "Ft. Lauderdale WC" at bounding box center [116, 14] width 70 height 10
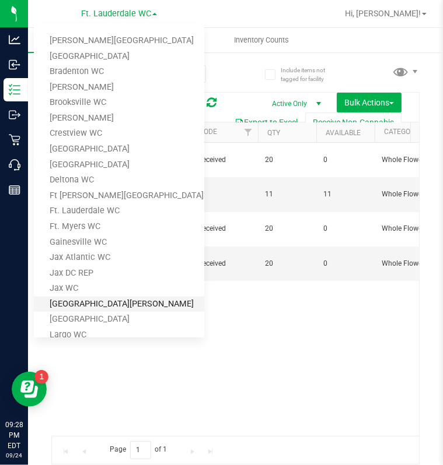
click at [76, 299] on link "[GEOGRAPHIC_DATA][PERSON_NAME]" at bounding box center [119, 305] width 170 height 16
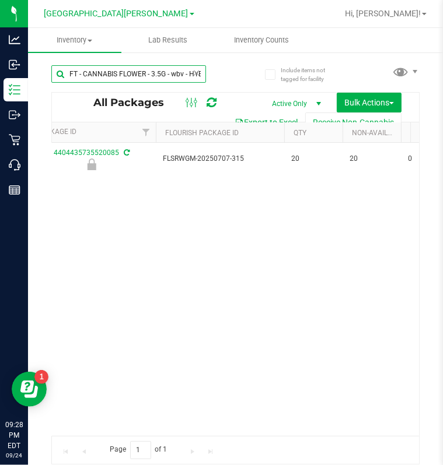
click at [164, 71] on input "FT - CANNABIS FLOWER - 3.5G - wbv - HYB" at bounding box center [128, 73] width 155 height 17
type input "wbv"
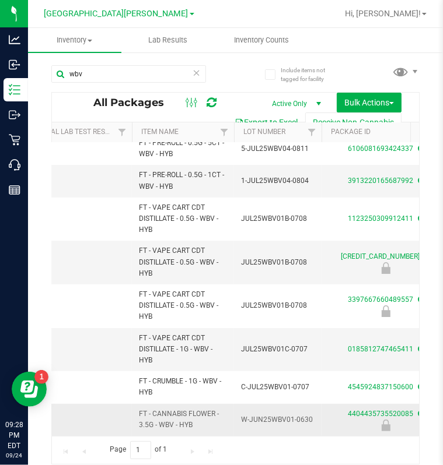
drag, startPoint x: 194, startPoint y: 415, endPoint x: 138, endPoint y: 407, distance: 56.7
click at [138, 407] on td "FT - CANNABIS FLOWER - 3.5G - WBV - HYB" at bounding box center [183, 420] width 102 height 32
copy span "FT - CANNABIS FLOWER - 3.5G - WBV - HYB"
click at [197, 71] on icon at bounding box center [196, 72] width 8 height 14
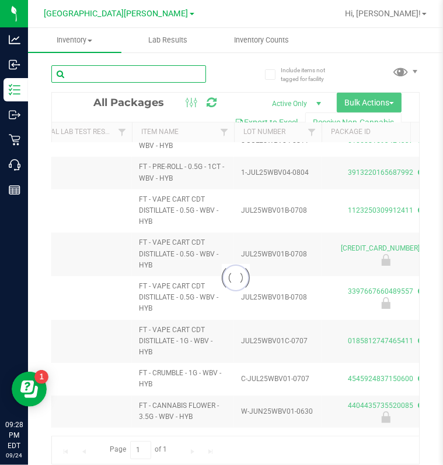
click at [152, 74] on input "text" at bounding box center [128, 73] width 155 height 17
paste input "FT - CANNABIS FLOWER - 3.5G - WBV - HYB"
type input "FT - CANNABIS FLOWER - 3.5G - WBV - HYB"
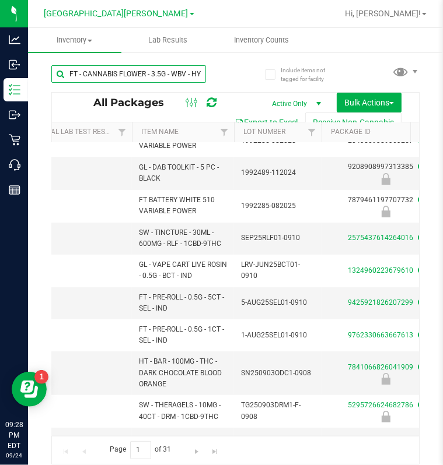
type input "[DATE]"
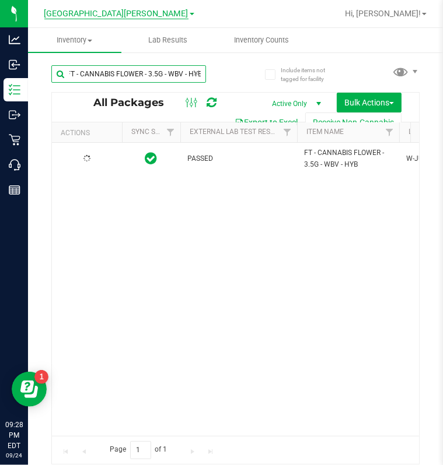
type input "FT - CANNABIS FLOWER - 3.5G - WBV - HYB"
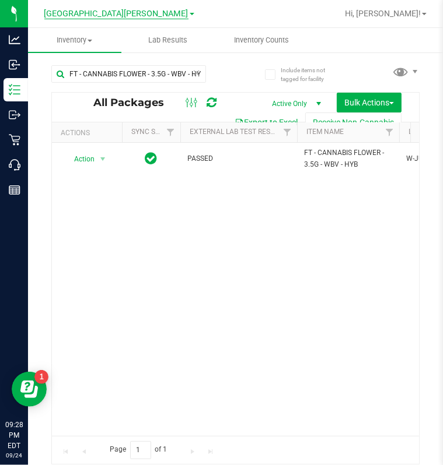
click at [129, 12] on span "[GEOGRAPHIC_DATA][PERSON_NAME]" at bounding box center [116, 14] width 144 height 10
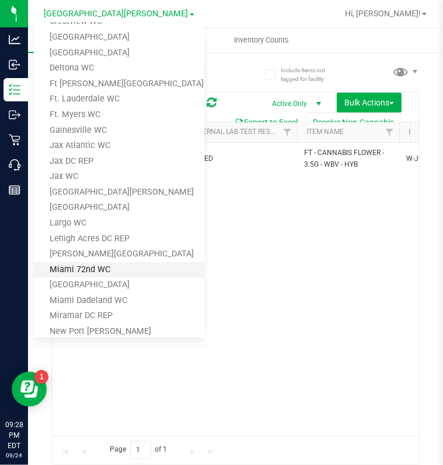
click at [102, 264] on link "Miami 72nd WC" at bounding box center [119, 270] width 170 height 16
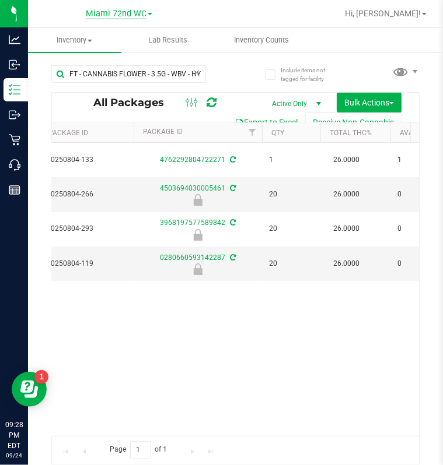
click at [114, 13] on span "Miami 72nd WC" at bounding box center [116, 14] width 61 height 10
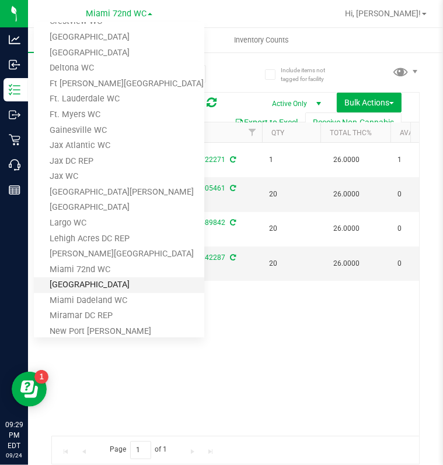
click at [92, 283] on link "[GEOGRAPHIC_DATA]" at bounding box center [119, 286] width 170 height 16
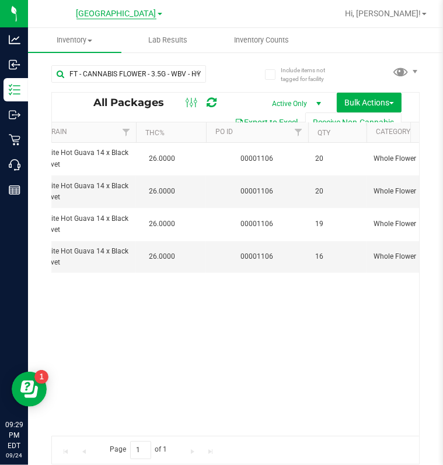
click at [121, 10] on span "[GEOGRAPHIC_DATA]" at bounding box center [116, 14] width 80 height 10
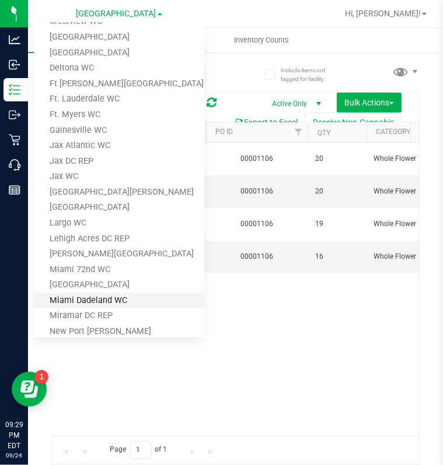
click at [107, 297] on link "Miami Dadeland WC" at bounding box center [119, 301] width 170 height 16
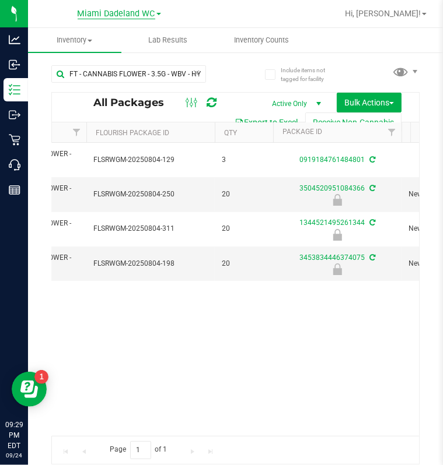
click at [122, 13] on span "Miami Dadeland WC" at bounding box center [117, 14] width 78 height 10
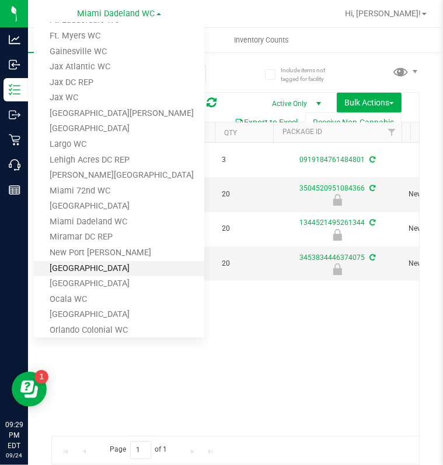
click at [104, 264] on link "[GEOGRAPHIC_DATA]" at bounding box center [119, 269] width 170 height 16
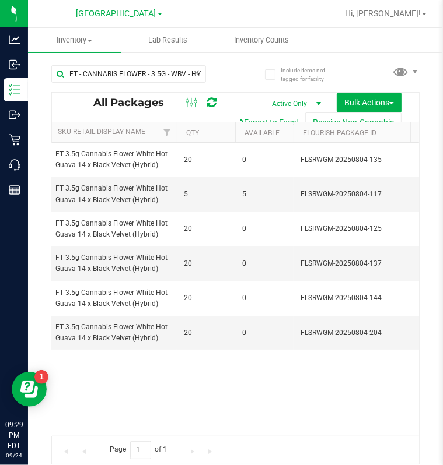
click at [135, 16] on span "[GEOGRAPHIC_DATA]" at bounding box center [116, 14] width 80 height 10
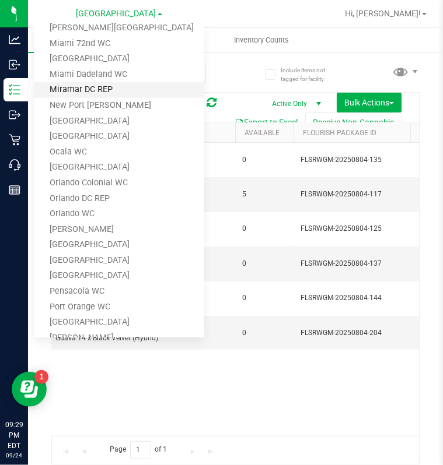
scroll to position [341, 0]
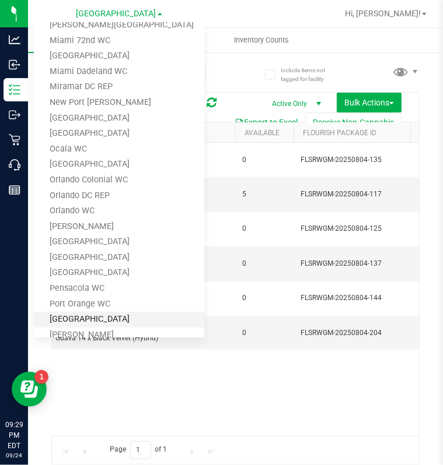
click at [88, 315] on link "[GEOGRAPHIC_DATA]" at bounding box center [119, 320] width 170 height 16
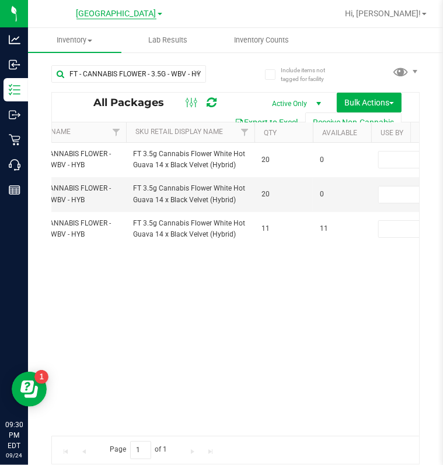
click at [124, 14] on span "[GEOGRAPHIC_DATA]" at bounding box center [116, 14] width 80 height 10
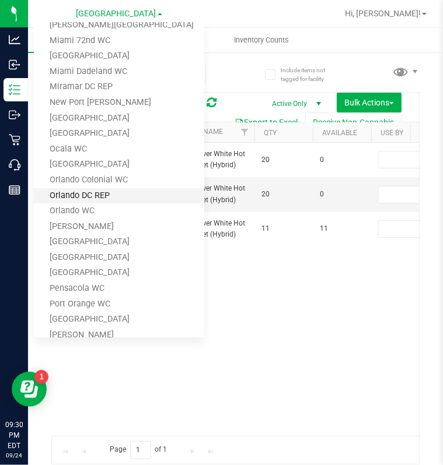
scroll to position [527, 0]
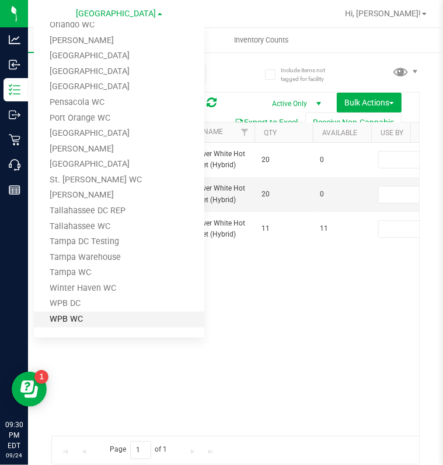
click at [68, 317] on link "WPB WC" at bounding box center [119, 320] width 170 height 16
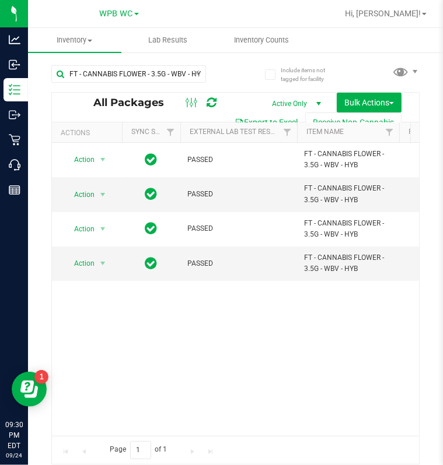
scroll to position [0, 150]
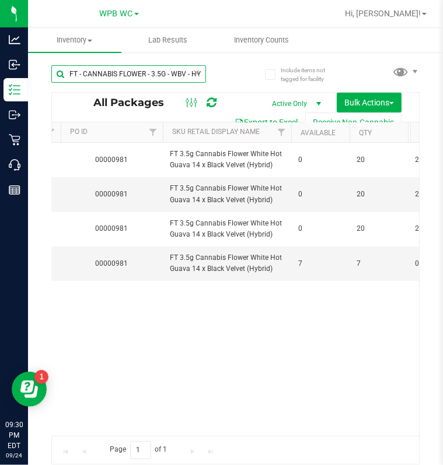
click at [178, 71] on input "FT - CANNABIS FLOWER - 3.5G - WBV - HYB" at bounding box center [128, 73] width 155 height 17
type input "FT - CANNABIS FLOWER - 3.5G - MBL - HYB"
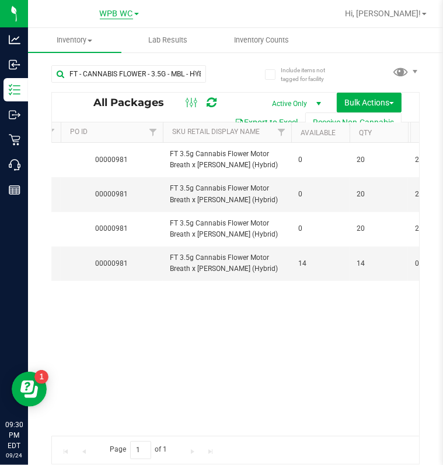
click at [122, 12] on span "WPB WC" at bounding box center [116, 14] width 33 height 10
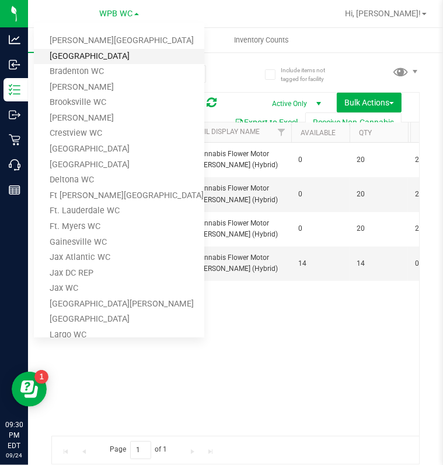
click at [100, 59] on link "[GEOGRAPHIC_DATA]" at bounding box center [119, 57] width 170 height 16
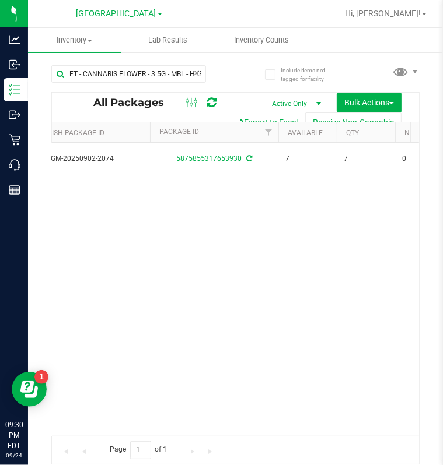
click at [138, 10] on span "[GEOGRAPHIC_DATA]" at bounding box center [116, 14] width 80 height 10
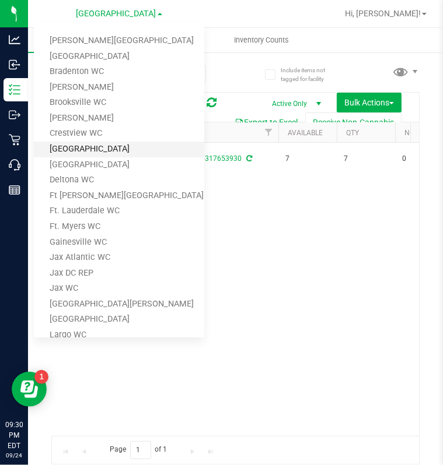
click at [82, 146] on link "[GEOGRAPHIC_DATA]" at bounding box center [119, 150] width 170 height 16
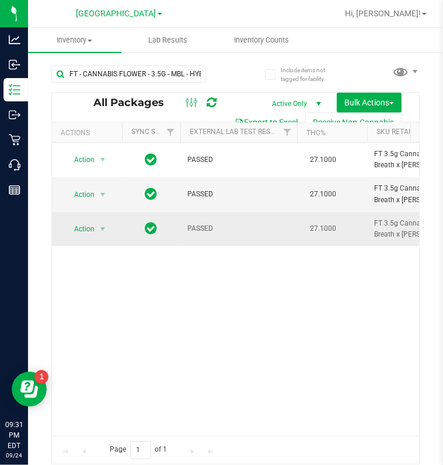
scroll to position [0, 157]
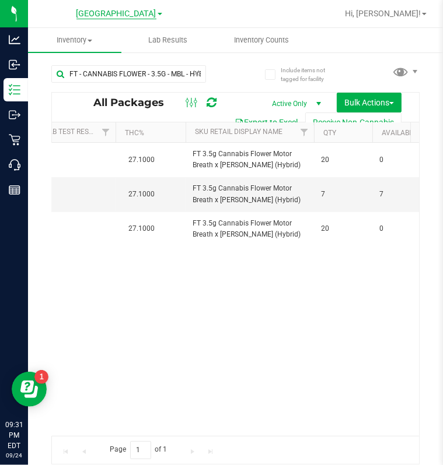
click at [105, 9] on span "[GEOGRAPHIC_DATA]" at bounding box center [116, 14] width 80 height 10
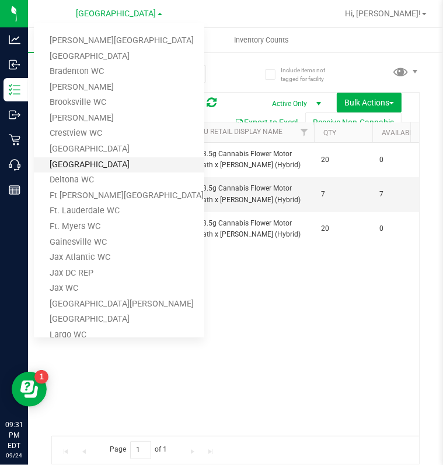
click at [87, 164] on link "[GEOGRAPHIC_DATA]" at bounding box center [119, 165] width 170 height 16
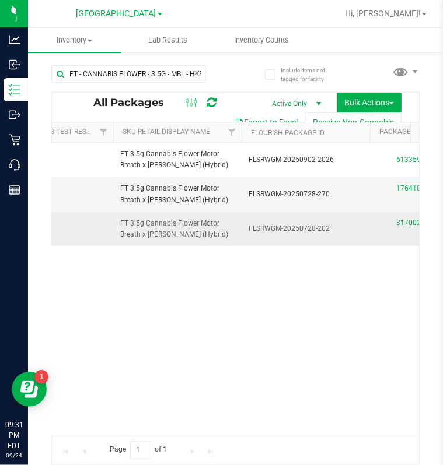
scroll to position [0, 286]
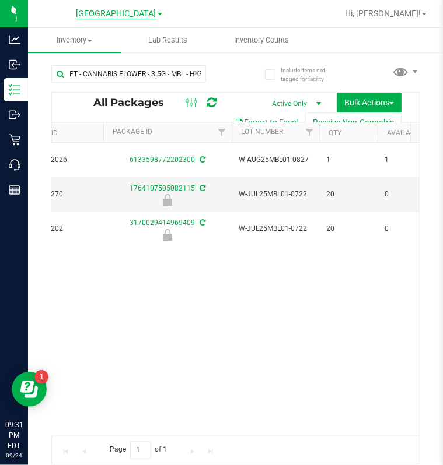
click at [112, 13] on span "[GEOGRAPHIC_DATA]" at bounding box center [116, 14] width 80 height 10
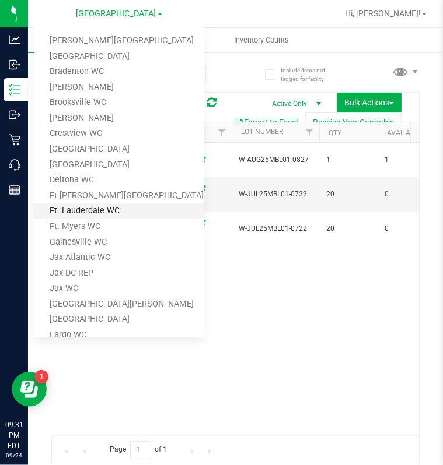
click at [107, 207] on link "Ft. Lauderdale WC" at bounding box center [119, 212] width 170 height 16
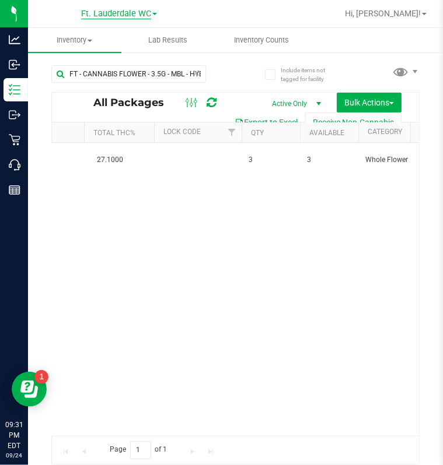
click at [105, 10] on span "Ft. Lauderdale WC" at bounding box center [116, 14] width 70 height 10
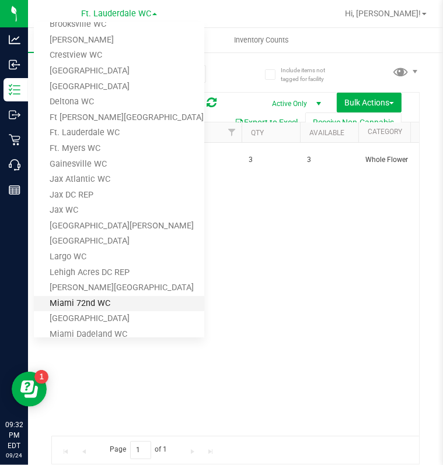
click at [90, 303] on link "Miami 72nd WC" at bounding box center [119, 304] width 170 height 16
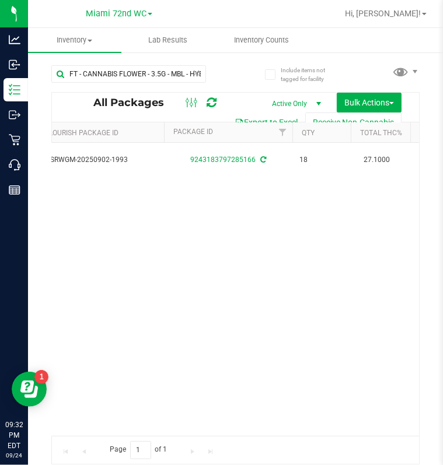
scroll to position [0, 359]
click at [125, 8] on link "Miami 72nd WC" at bounding box center [119, 13] width 66 height 11
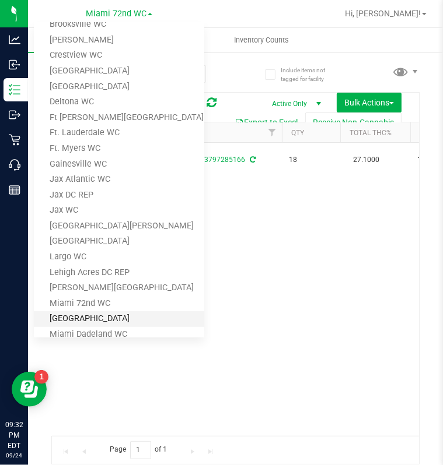
click at [89, 315] on link "[GEOGRAPHIC_DATA]" at bounding box center [119, 319] width 170 height 16
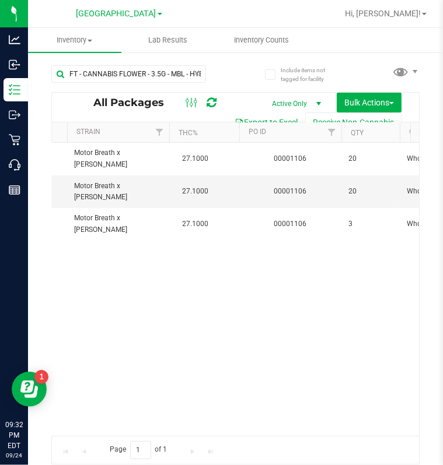
scroll to position [0, 524]
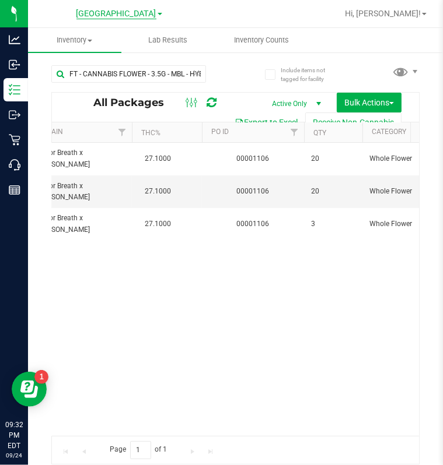
click at [105, 10] on span "[GEOGRAPHIC_DATA]" at bounding box center [116, 14] width 80 height 10
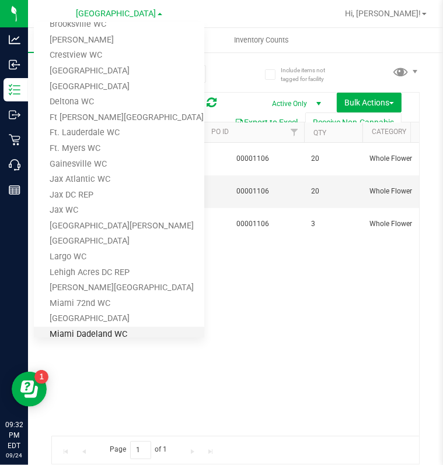
click at [101, 331] on link "Miami Dadeland WC" at bounding box center [119, 335] width 170 height 16
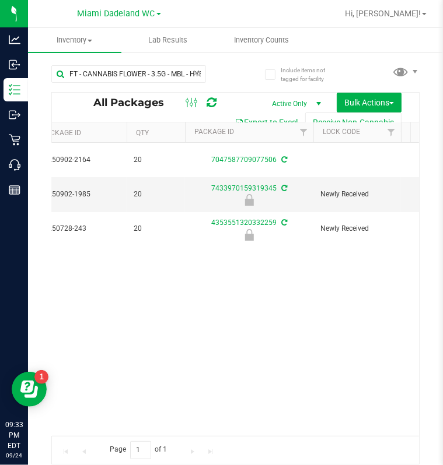
scroll to position [0, 285]
click at [124, 15] on span "Miami Dadeland WC" at bounding box center [117, 14] width 78 height 10
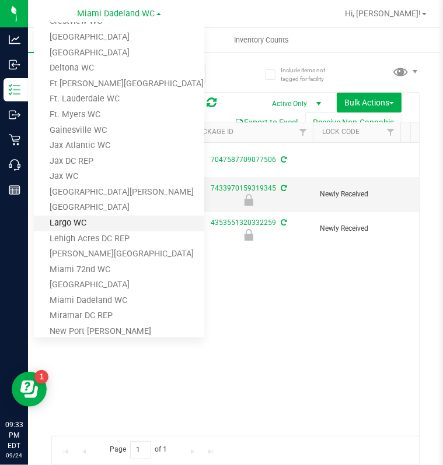
scroll to position [113, 0]
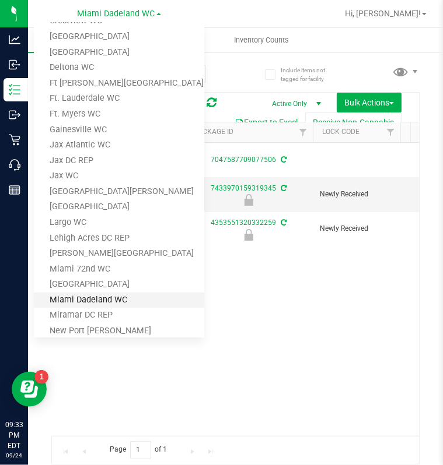
click at [90, 293] on link "Miami Dadeland WC" at bounding box center [119, 301] width 170 height 16
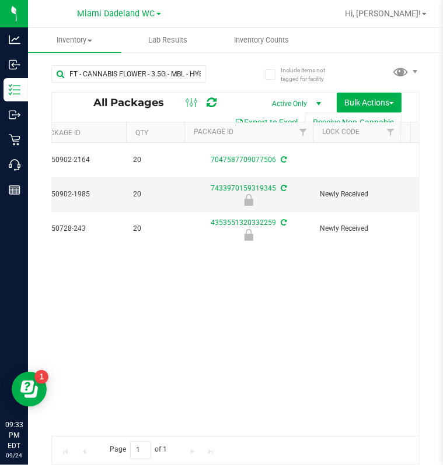
scroll to position [0, 458]
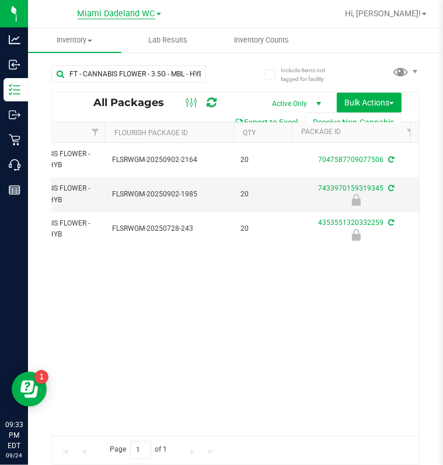
click at [116, 15] on span "Miami Dadeland WC" at bounding box center [117, 14] width 78 height 10
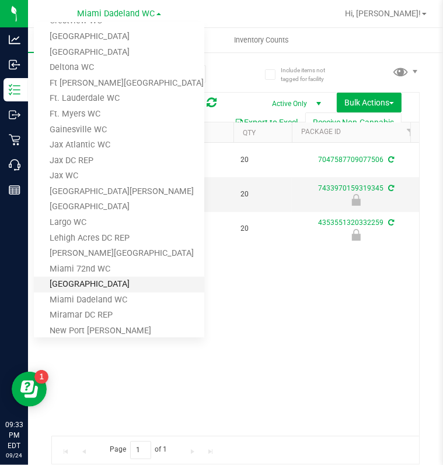
click at [97, 285] on link "[GEOGRAPHIC_DATA]" at bounding box center [119, 285] width 170 height 16
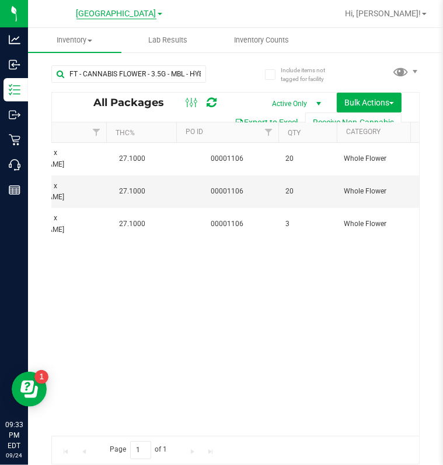
click at [126, 11] on span "[GEOGRAPHIC_DATA]" at bounding box center [116, 14] width 80 height 10
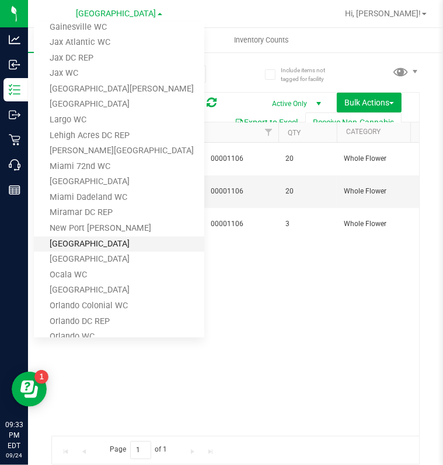
click at [104, 250] on link "[GEOGRAPHIC_DATA]" at bounding box center [119, 245] width 170 height 16
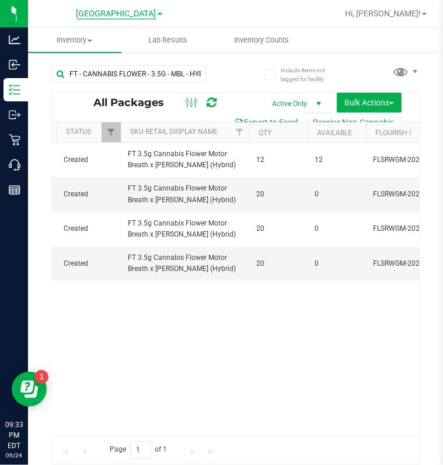
click at [101, 10] on span "[GEOGRAPHIC_DATA]" at bounding box center [116, 14] width 80 height 10
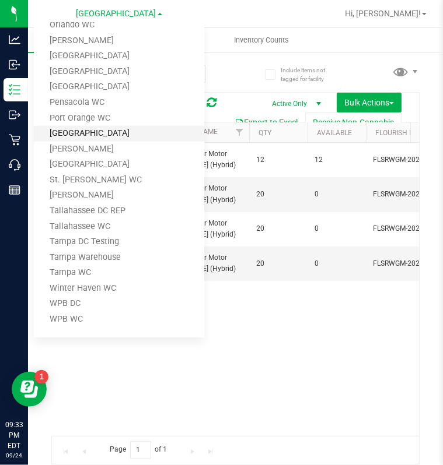
click at [84, 131] on link "[GEOGRAPHIC_DATA]" at bounding box center [119, 134] width 170 height 16
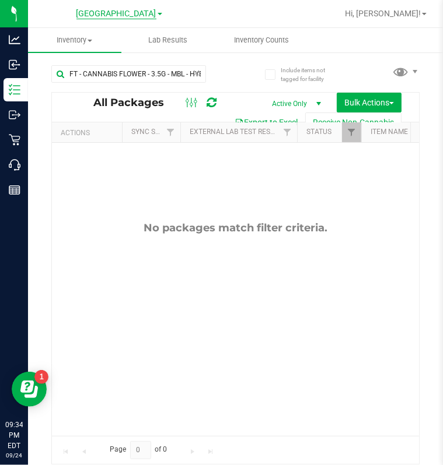
click at [110, 16] on span "[GEOGRAPHIC_DATA]" at bounding box center [116, 14] width 80 height 10
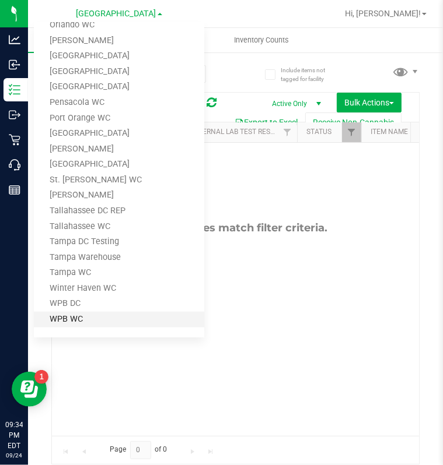
click at [82, 317] on link "WPB WC" at bounding box center [119, 320] width 170 height 16
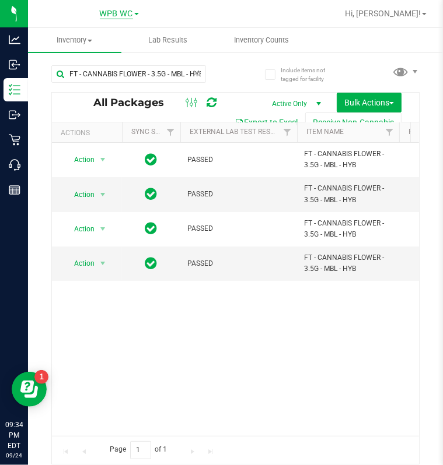
click at [121, 13] on span "WPB WC" at bounding box center [116, 14] width 33 height 10
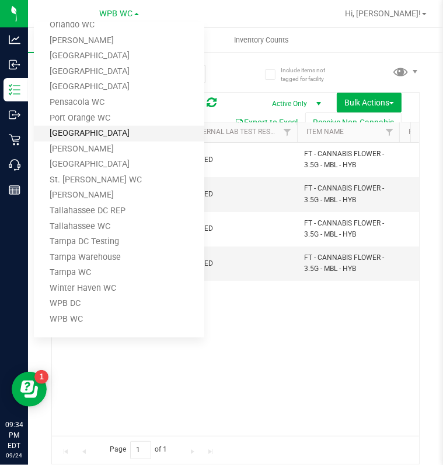
click at [88, 136] on link "[GEOGRAPHIC_DATA]" at bounding box center [119, 134] width 170 height 16
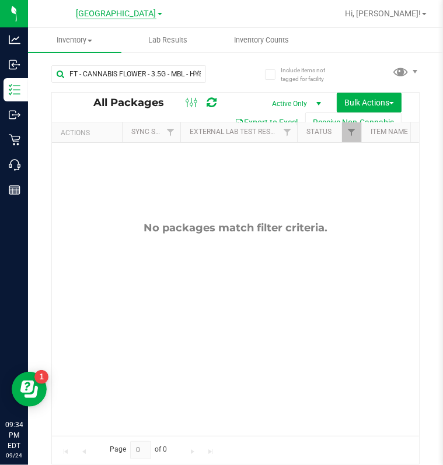
click at [118, 13] on span "[GEOGRAPHIC_DATA]" at bounding box center [116, 14] width 80 height 10
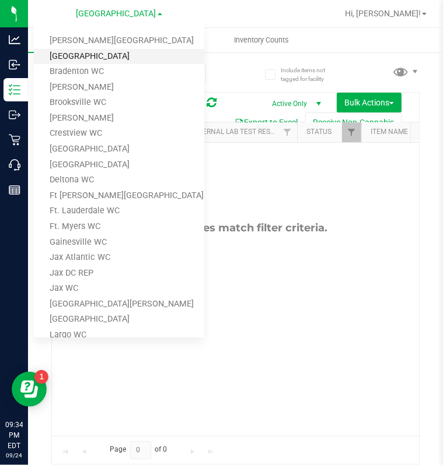
click at [90, 49] on link "[GEOGRAPHIC_DATA]" at bounding box center [119, 57] width 170 height 16
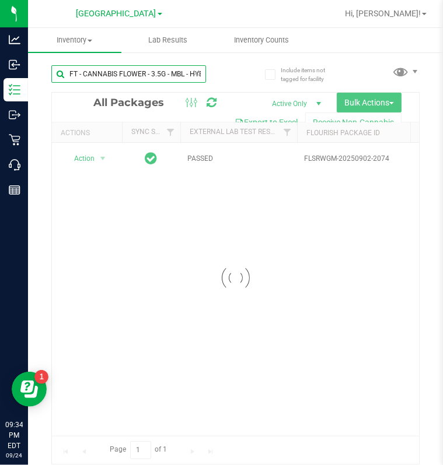
click at [174, 75] on input "FT - CANNABIS FLOWER - 3.5G - MBL - HYB" at bounding box center [128, 73] width 155 height 17
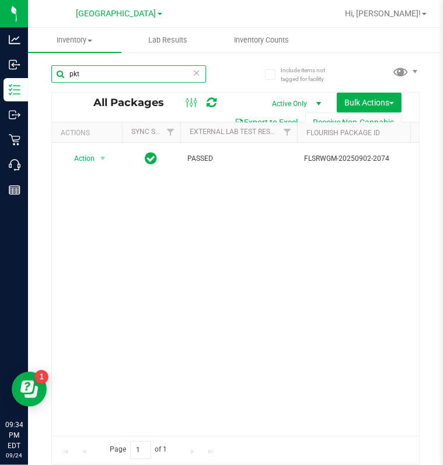
type input "pkt"
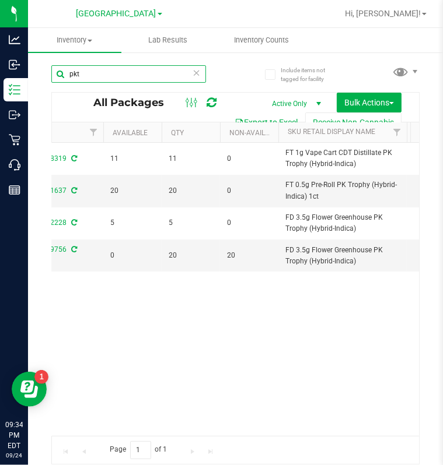
scroll to position [0, 451]
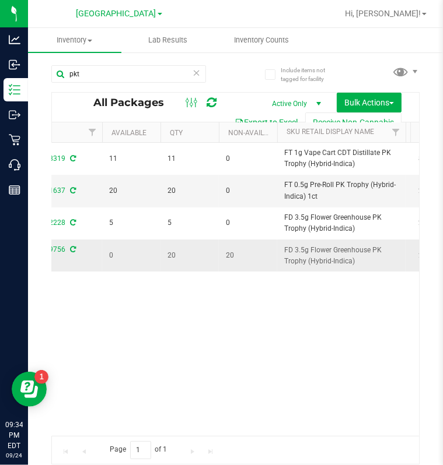
drag, startPoint x: 352, startPoint y: 261, endPoint x: 285, endPoint y: 253, distance: 68.2
click at [285, 253] on span "FD 3.5g Flower Greenhouse PK Trophy (Hybrid-Indica)" at bounding box center [341, 256] width 114 height 22
copy span "FD 3.5g Flower Greenhouse PK Trophy (Hybrid-Indica)"
click at [194, 71] on icon at bounding box center [196, 72] width 8 height 14
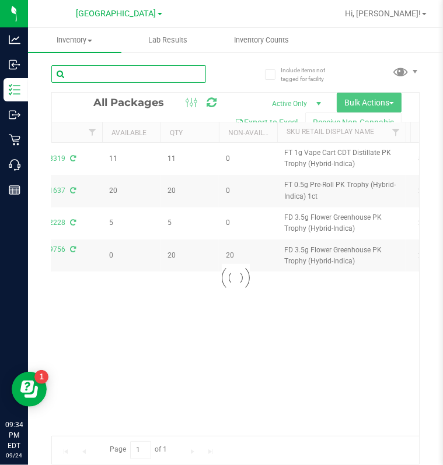
click at [140, 73] on input "text" at bounding box center [128, 73] width 155 height 17
paste input "FD 3.5g Flower Greenhouse PK Trophy (Hybrid-Indica)"
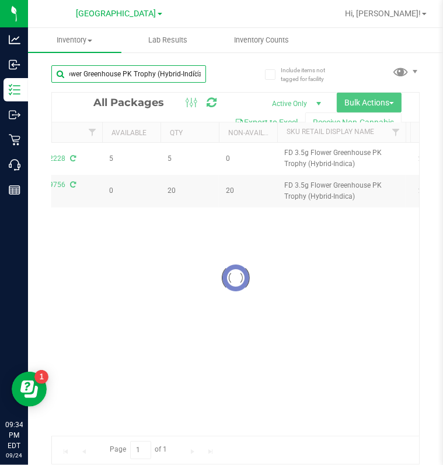
type input "FD 3.5g Flower Greenhouse PK Trophy (Hybrid-Indica)"
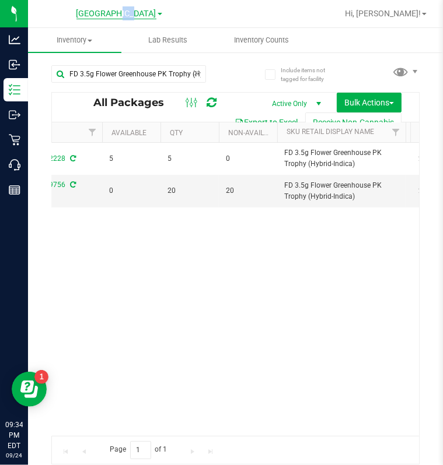
drag, startPoint x: 126, startPoint y: 6, endPoint x: 113, endPoint y: 13, distance: 15.1
click at [113, 13] on div "[GEOGRAPHIC_DATA] WC [PERSON_NAME][GEOGRAPHIC_DATA] [PERSON_NAME][GEOGRAPHIC_DA…" at bounding box center [119, 14] width 170 height 18
click at [113, 13] on span "[GEOGRAPHIC_DATA]" at bounding box center [116, 14] width 80 height 10
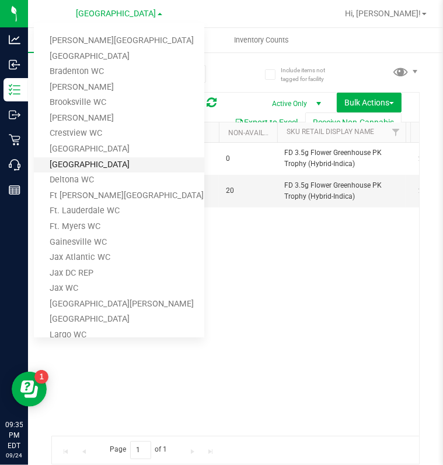
click at [85, 163] on link "[GEOGRAPHIC_DATA]" at bounding box center [119, 165] width 170 height 16
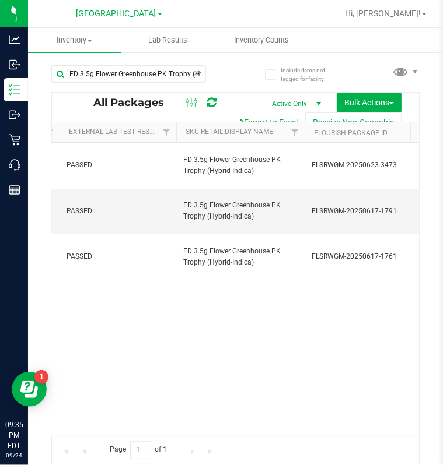
scroll to position [0, 154]
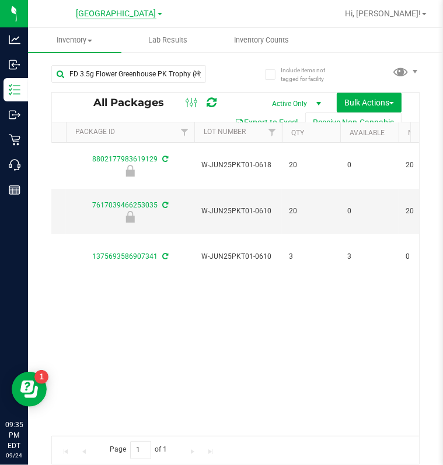
click at [115, 12] on span "[GEOGRAPHIC_DATA]" at bounding box center [116, 14] width 80 height 10
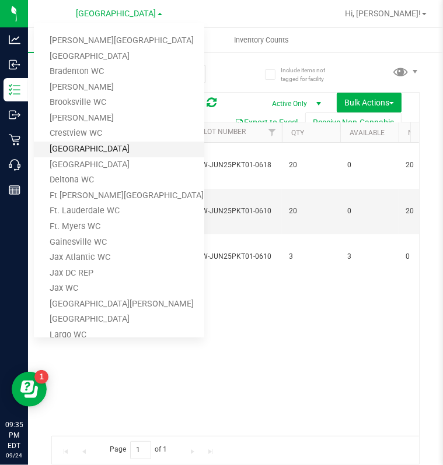
click at [94, 149] on link "[GEOGRAPHIC_DATA]" at bounding box center [119, 150] width 170 height 16
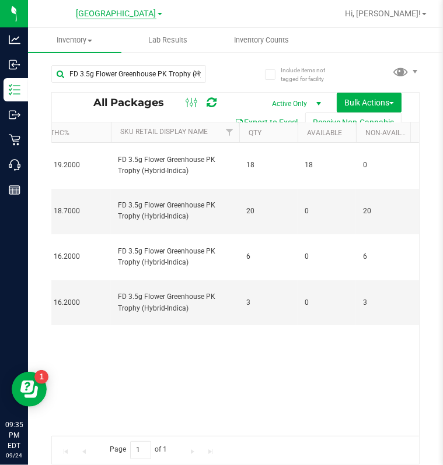
click at [135, 11] on span "[GEOGRAPHIC_DATA]" at bounding box center [116, 14] width 80 height 10
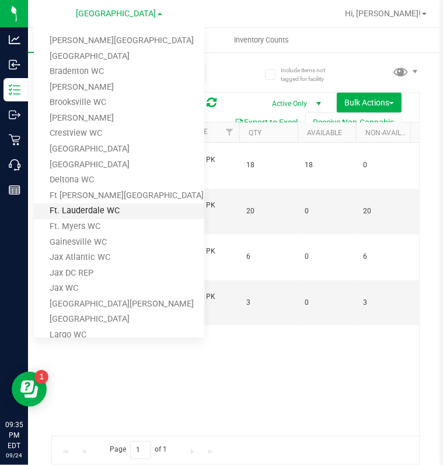
click at [99, 211] on link "Ft. Lauderdale WC" at bounding box center [119, 212] width 170 height 16
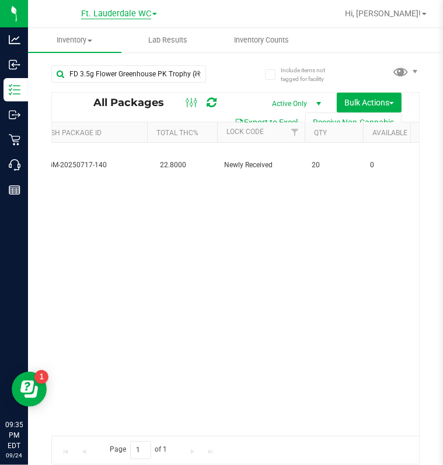
click at [126, 10] on span "Ft. Lauderdale WC" at bounding box center [116, 14] width 70 height 10
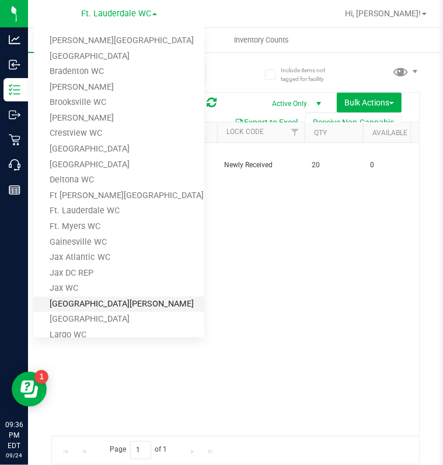
click at [79, 299] on link "[GEOGRAPHIC_DATA][PERSON_NAME]" at bounding box center [119, 305] width 170 height 16
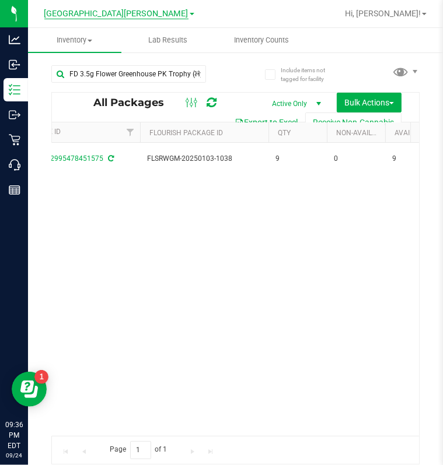
click at [117, 12] on span "[GEOGRAPHIC_DATA][PERSON_NAME]" at bounding box center [116, 14] width 144 height 10
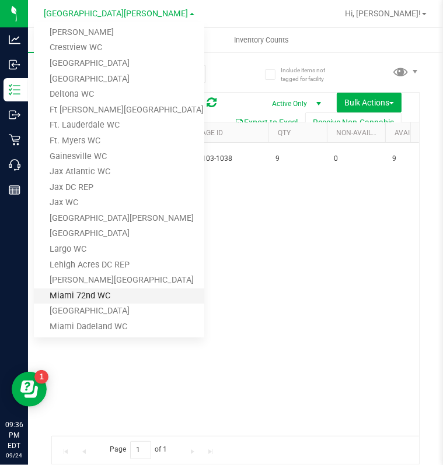
click at [100, 289] on link "Miami 72nd WC" at bounding box center [119, 297] width 170 height 16
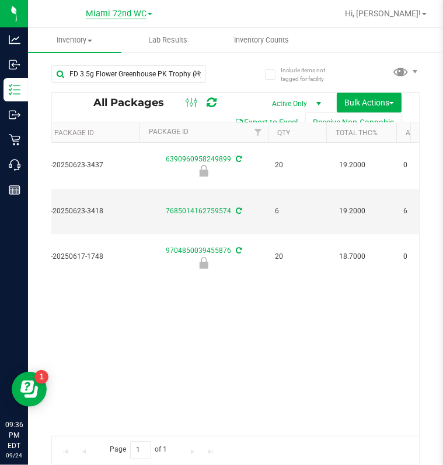
click at [140, 19] on span "Miami 72nd WC" at bounding box center [116, 14] width 61 height 10
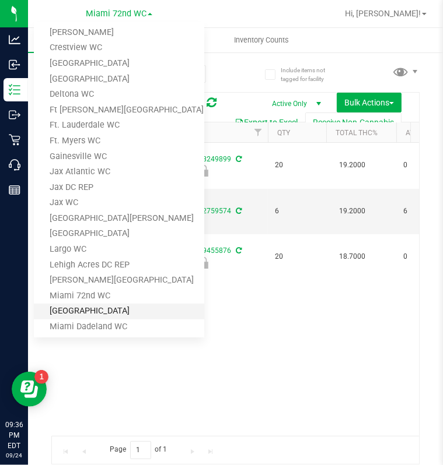
click at [93, 306] on link "[GEOGRAPHIC_DATA]" at bounding box center [119, 312] width 170 height 16
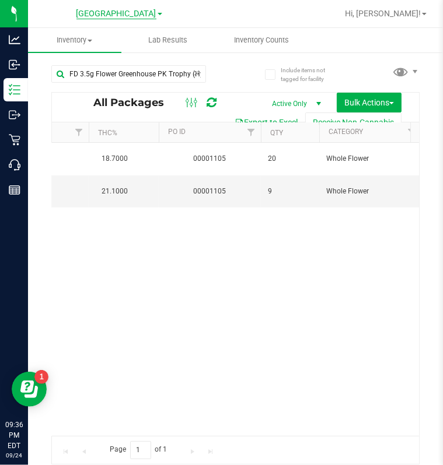
click at [127, 17] on span "[GEOGRAPHIC_DATA]" at bounding box center [116, 14] width 80 height 10
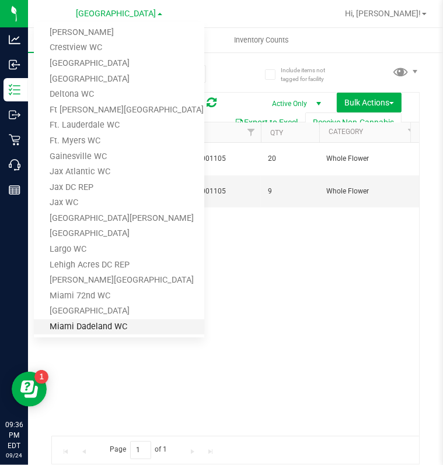
click at [94, 321] on link "Miami Dadeland WC" at bounding box center [119, 328] width 170 height 16
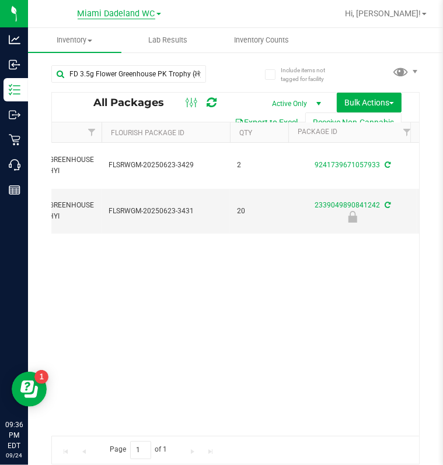
click at [135, 14] on span "Miami Dadeland WC" at bounding box center [117, 14] width 78 height 10
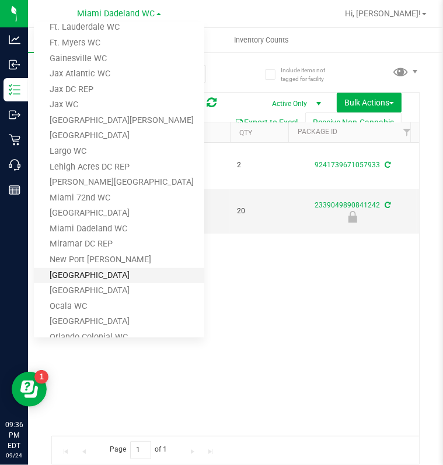
click at [102, 271] on link "[GEOGRAPHIC_DATA]" at bounding box center [119, 276] width 170 height 16
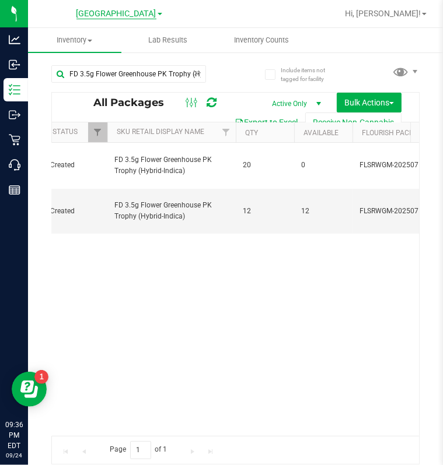
click at [131, 12] on span "[GEOGRAPHIC_DATA]" at bounding box center [116, 14] width 80 height 10
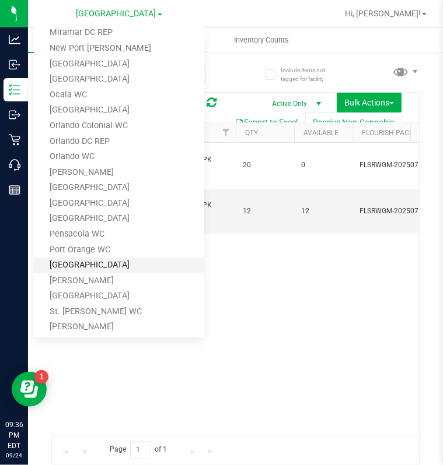
click at [99, 266] on link "[GEOGRAPHIC_DATA]" at bounding box center [119, 266] width 170 height 16
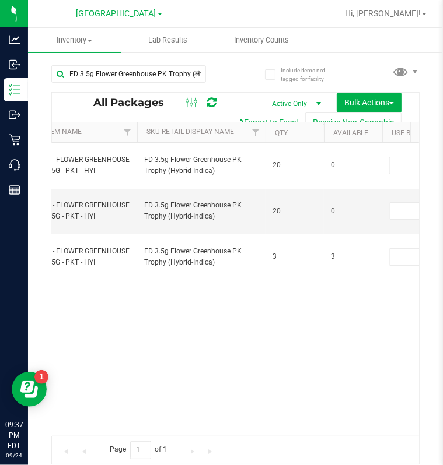
click at [114, 12] on span "[GEOGRAPHIC_DATA]" at bounding box center [116, 14] width 80 height 10
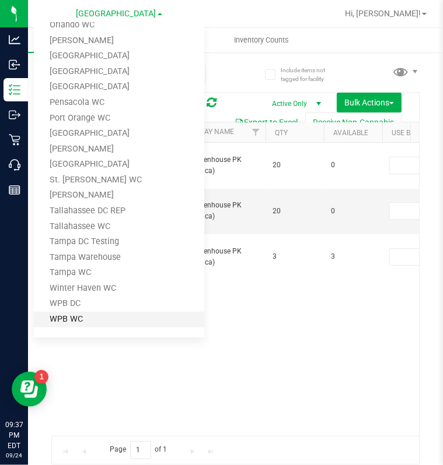
click at [89, 317] on link "WPB WC" at bounding box center [119, 320] width 170 height 16
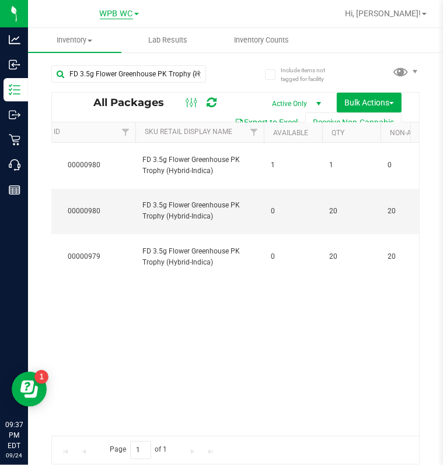
click at [117, 12] on span "WPB WC" at bounding box center [116, 14] width 33 height 10
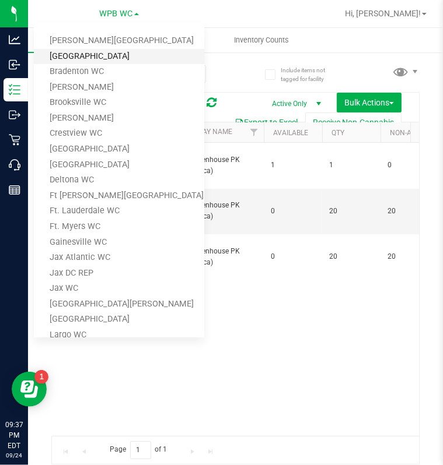
click at [93, 54] on link "[GEOGRAPHIC_DATA]" at bounding box center [119, 57] width 170 height 16
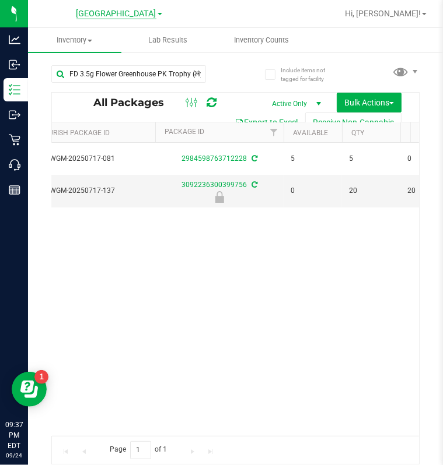
click at [131, 12] on span "[GEOGRAPHIC_DATA]" at bounding box center [116, 14] width 80 height 10
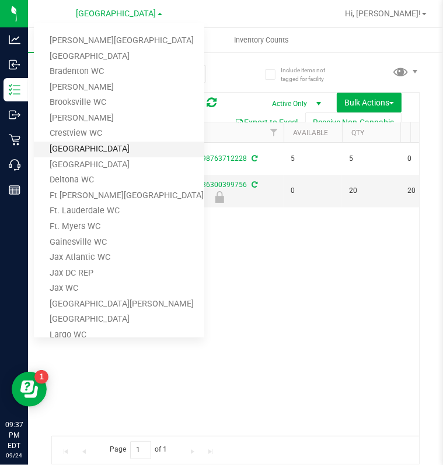
click at [99, 143] on link "[GEOGRAPHIC_DATA]" at bounding box center [119, 150] width 170 height 16
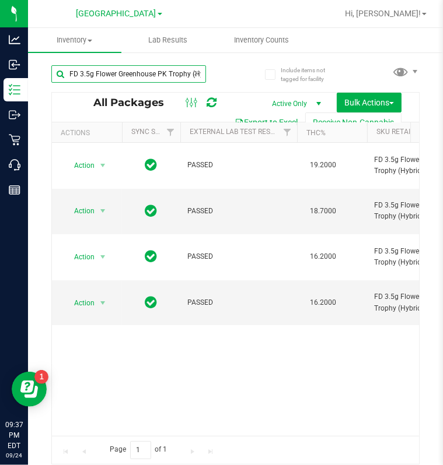
click at [188, 75] on input "FD 3.5g Flower Greenhouse PK Trophy (Hybrid-Indica)" at bounding box center [128, 73] width 155 height 17
type input "mec"
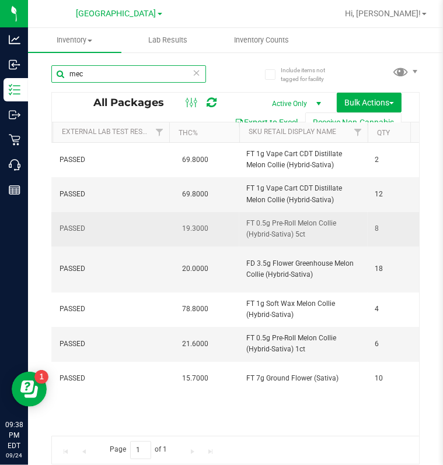
scroll to position [0, 134]
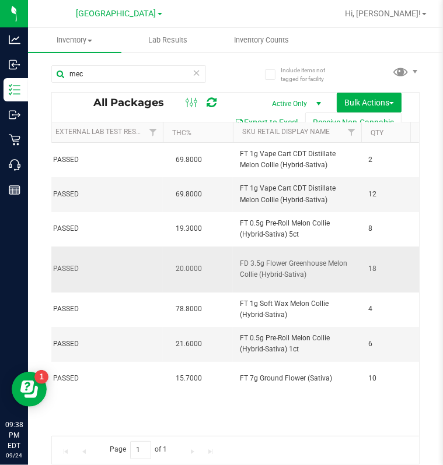
drag, startPoint x: 306, startPoint y: 285, endPoint x: 233, endPoint y: 282, distance: 73.0
click at [233, 282] on td "FD 3.5g Flower Greenhouse Melon Collie (Hybrid-Sativa)" at bounding box center [297, 270] width 128 height 46
copy span "FD 3.5g Flower Greenhouse Melon Collie (Hybrid-Sativa)"
click at [195, 73] on icon at bounding box center [196, 72] width 8 height 14
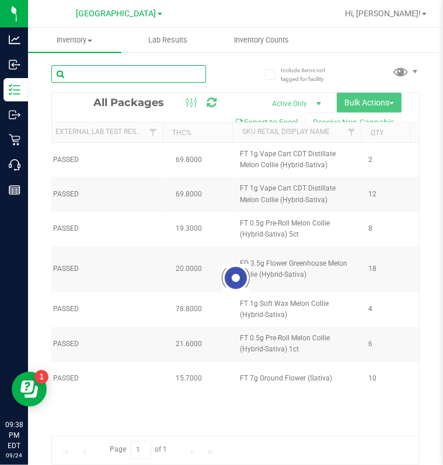
paste input "FD 3.5g Flower Greenhouse Melon Collie (Hybrid-Sativa)"
click at [159, 78] on div "Inventory All packages All inventory Waste log Create inventory Lab Results Inv…" at bounding box center [235, 246] width 415 height 437
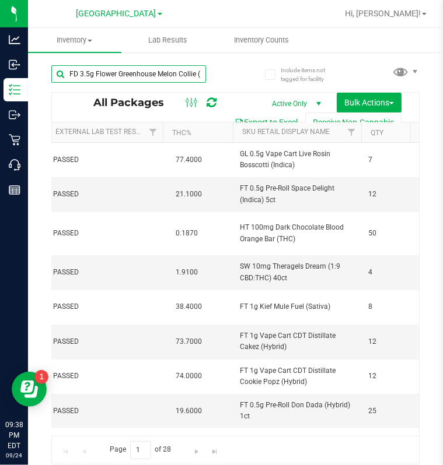
scroll to position [0, 41]
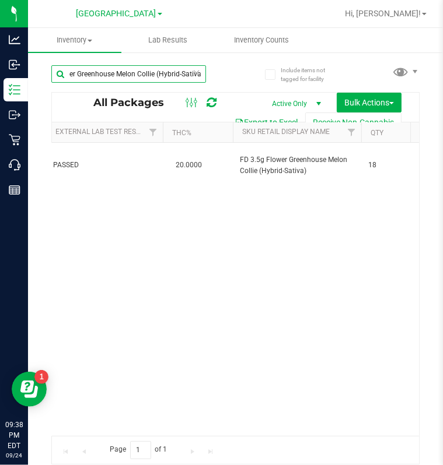
type input "FD 3.5g Flower Greenhouse Melon Collie (Hybrid-Sativa)"
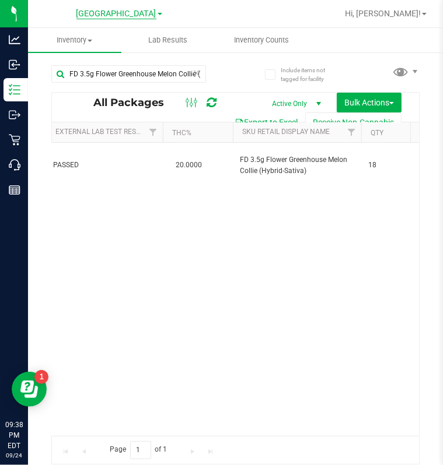
click at [135, 10] on span "[GEOGRAPHIC_DATA]" at bounding box center [116, 14] width 80 height 10
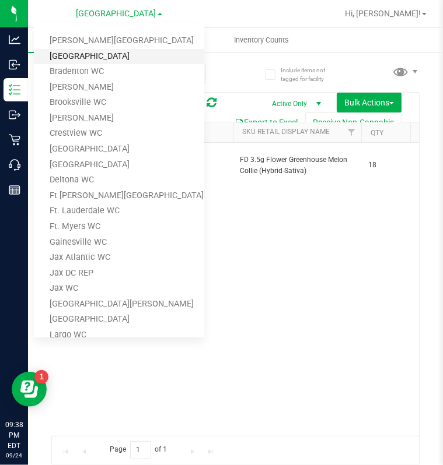
click at [105, 51] on link "[GEOGRAPHIC_DATA]" at bounding box center [119, 57] width 170 height 16
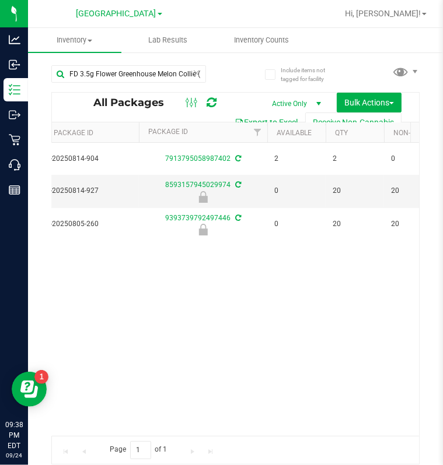
scroll to position [0, 308]
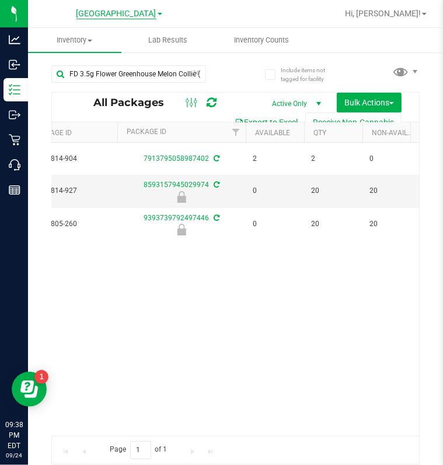
click at [139, 15] on span "[GEOGRAPHIC_DATA]" at bounding box center [116, 14] width 80 height 10
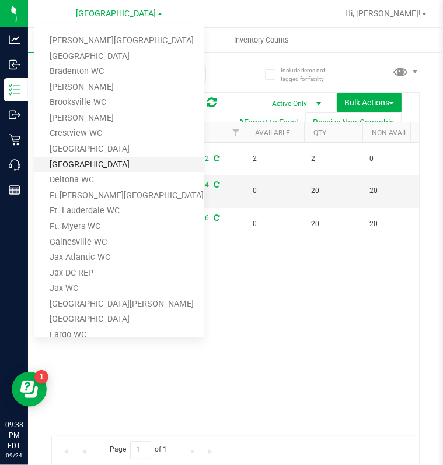
click at [82, 162] on link "[GEOGRAPHIC_DATA]" at bounding box center [119, 165] width 170 height 16
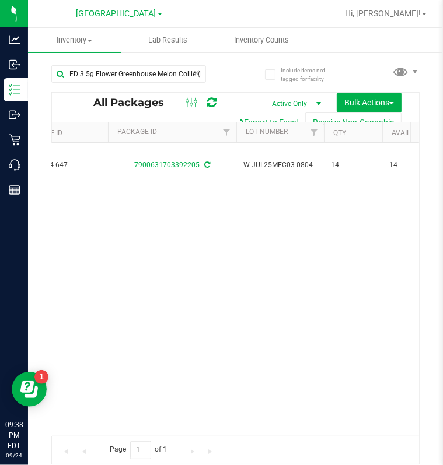
scroll to position [0, 457]
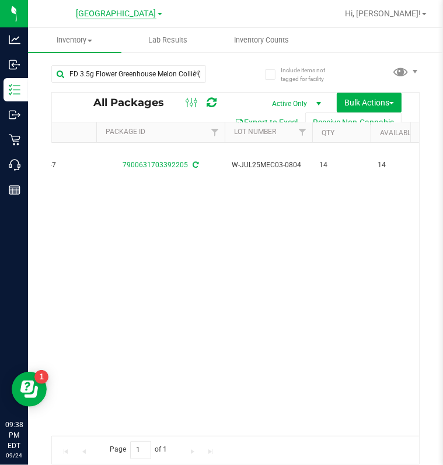
click at [125, 13] on span "[GEOGRAPHIC_DATA]" at bounding box center [116, 14] width 80 height 10
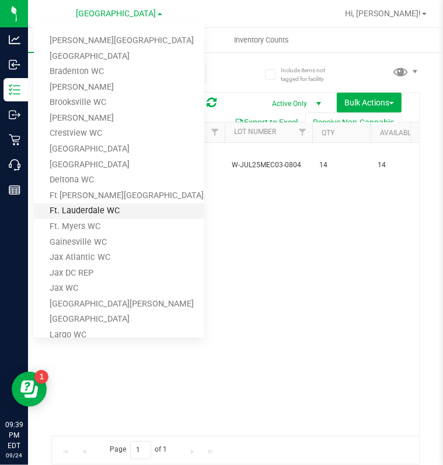
click at [100, 210] on link "Ft. Lauderdale WC" at bounding box center [119, 212] width 170 height 16
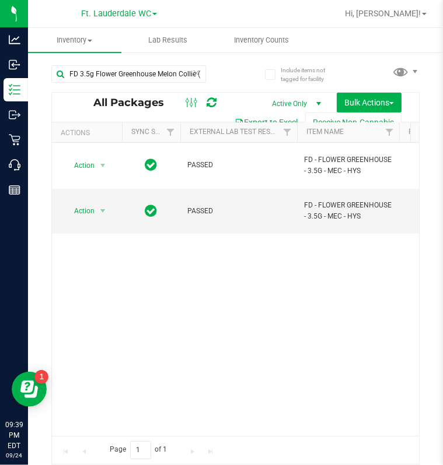
scroll to position [0, 99]
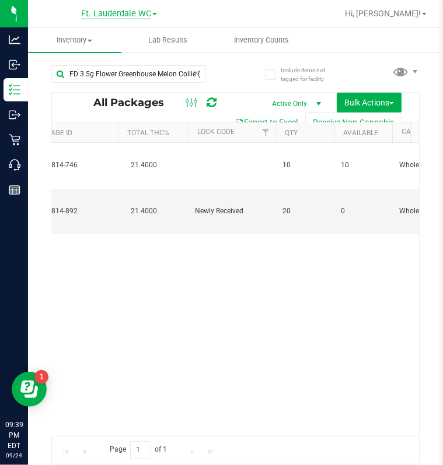
click at [137, 17] on span "Ft. Lauderdale WC" at bounding box center [116, 14] width 70 height 10
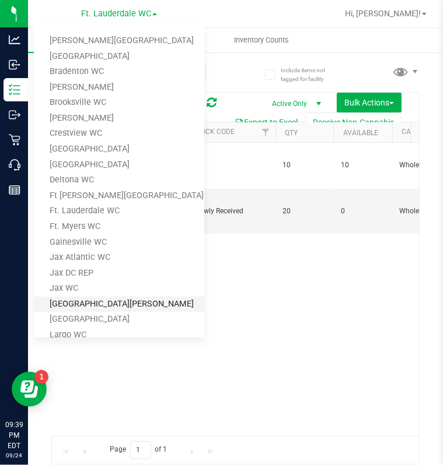
click at [72, 300] on link "[GEOGRAPHIC_DATA][PERSON_NAME]" at bounding box center [119, 305] width 170 height 16
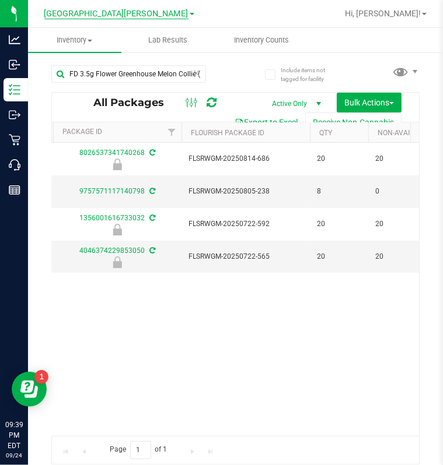
click at [127, 12] on span "[GEOGRAPHIC_DATA][PERSON_NAME]" at bounding box center [116, 14] width 144 height 10
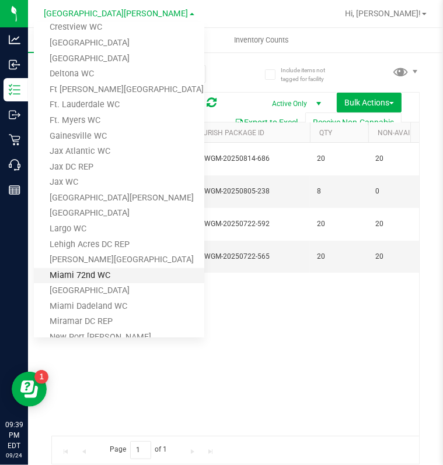
click at [90, 272] on link "Miami 72nd WC" at bounding box center [119, 276] width 170 height 16
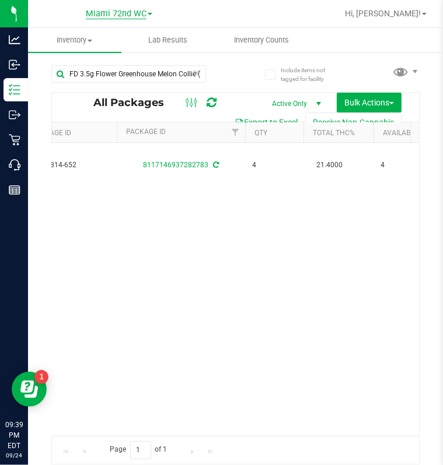
click at [131, 17] on span "Miami 72nd WC" at bounding box center [116, 14] width 61 height 10
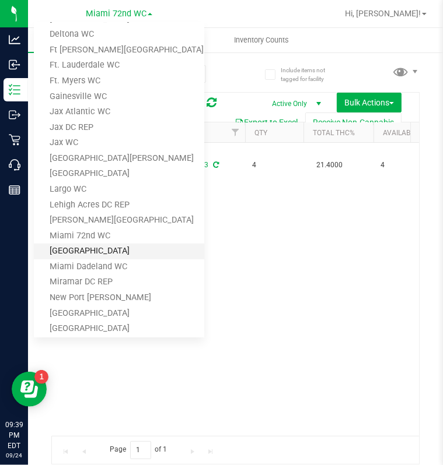
click at [91, 244] on link "[GEOGRAPHIC_DATA]" at bounding box center [119, 252] width 170 height 16
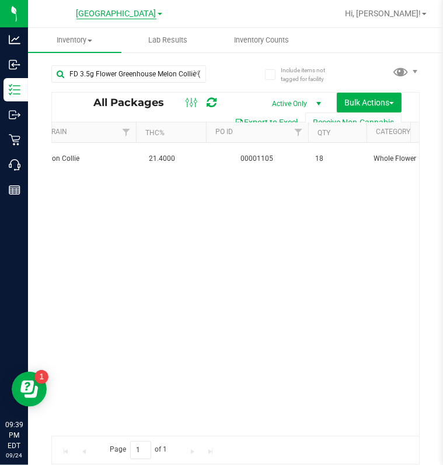
click at [113, 12] on span "[GEOGRAPHIC_DATA]" at bounding box center [116, 14] width 80 height 10
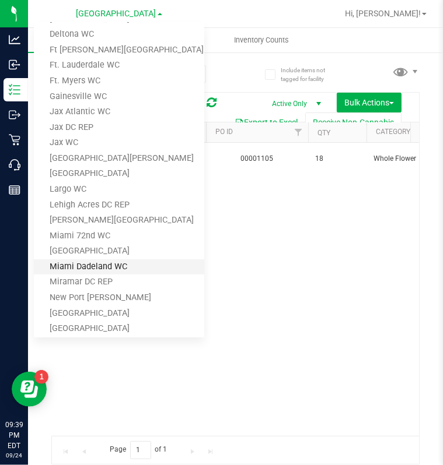
click at [100, 264] on link "Miami Dadeland WC" at bounding box center [119, 268] width 170 height 16
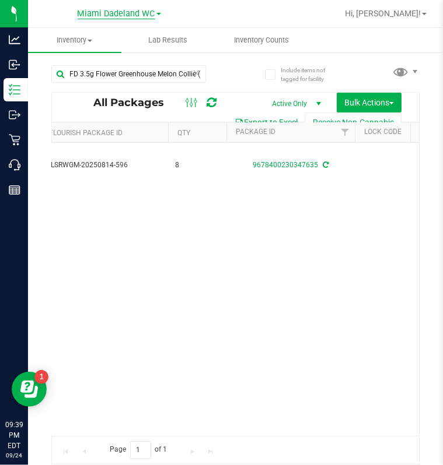
click at [114, 17] on span "Miami Dadeland WC" at bounding box center [117, 14] width 78 height 10
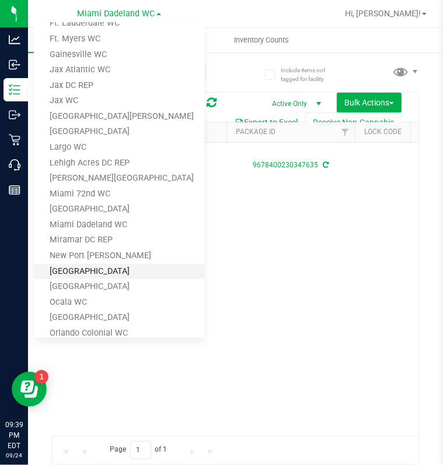
click at [105, 269] on link "[GEOGRAPHIC_DATA]" at bounding box center [119, 272] width 170 height 16
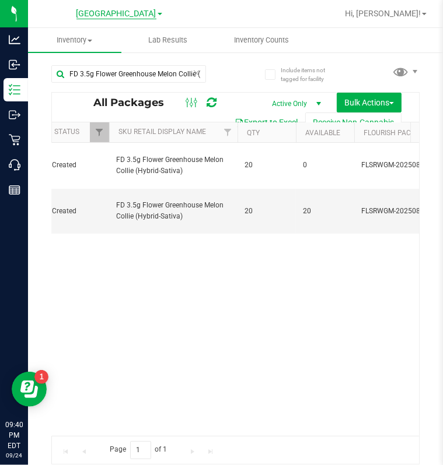
click at [135, 15] on span "[GEOGRAPHIC_DATA]" at bounding box center [116, 14] width 80 height 10
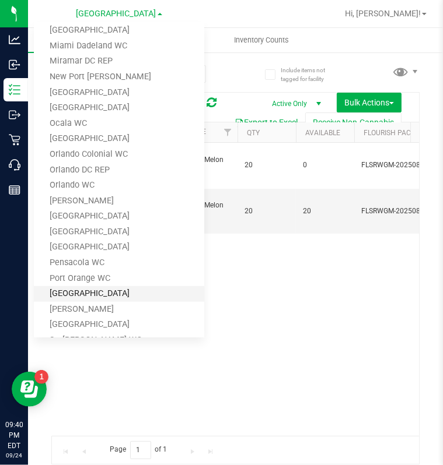
click at [91, 289] on link "[GEOGRAPHIC_DATA]" at bounding box center [119, 294] width 170 height 16
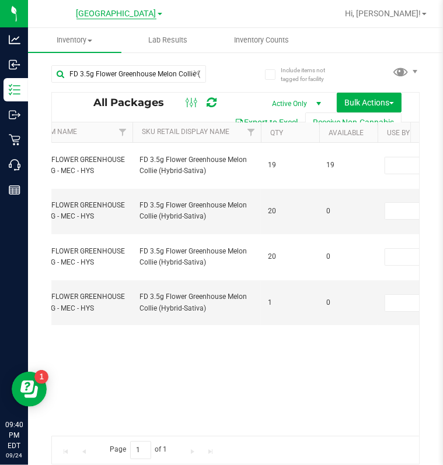
click at [133, 10] on span "[GEOGRAPHIC_DATA]" at bounding box center [116, 14] width 80 height 10
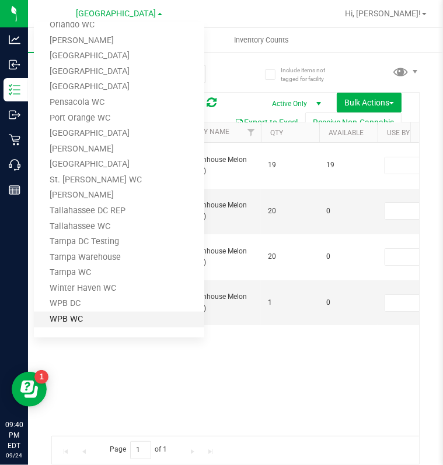
click at [82, 321] on link "WPB WC" at bounding box center [119, 320] width 170 height 16
